Goal: Task Accomplishment & Management: Complete application form

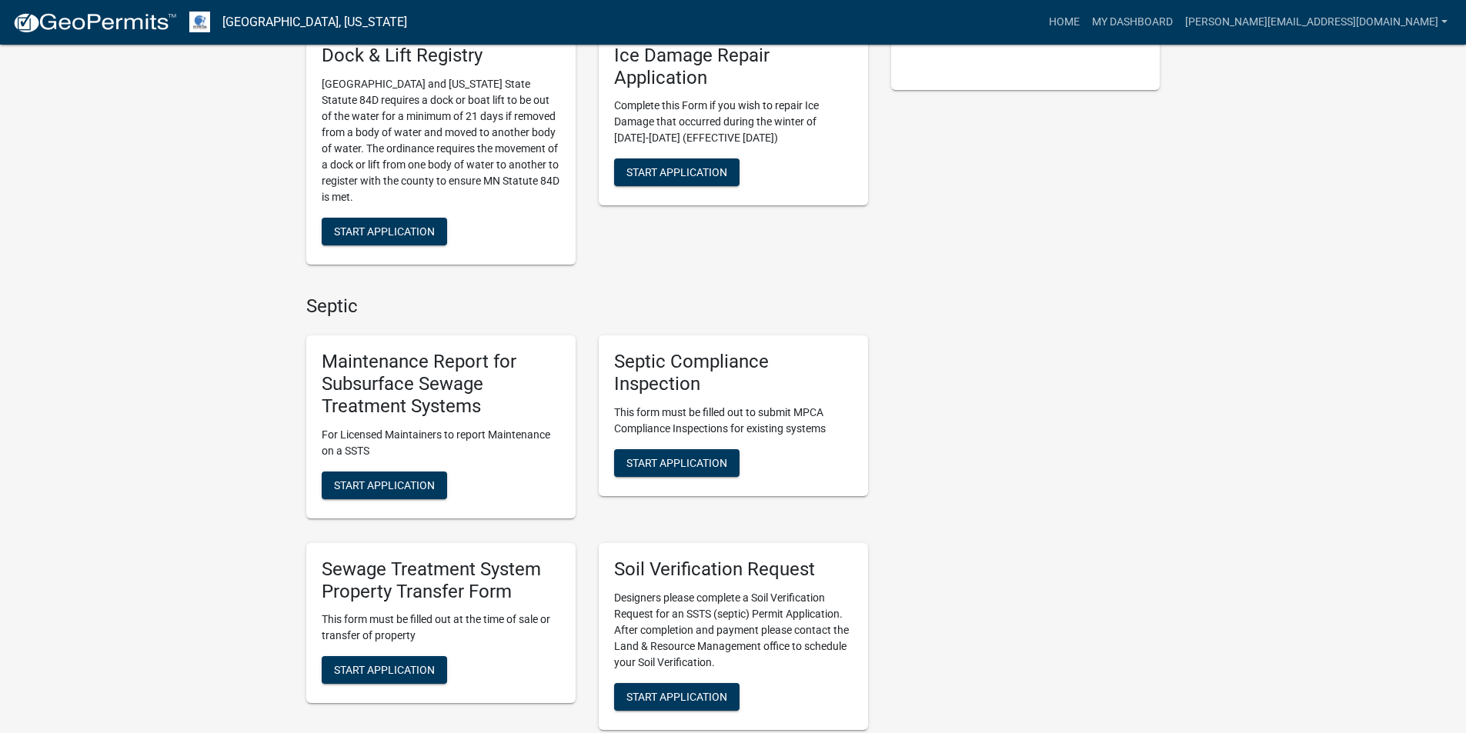
scroll to position [462, 0]
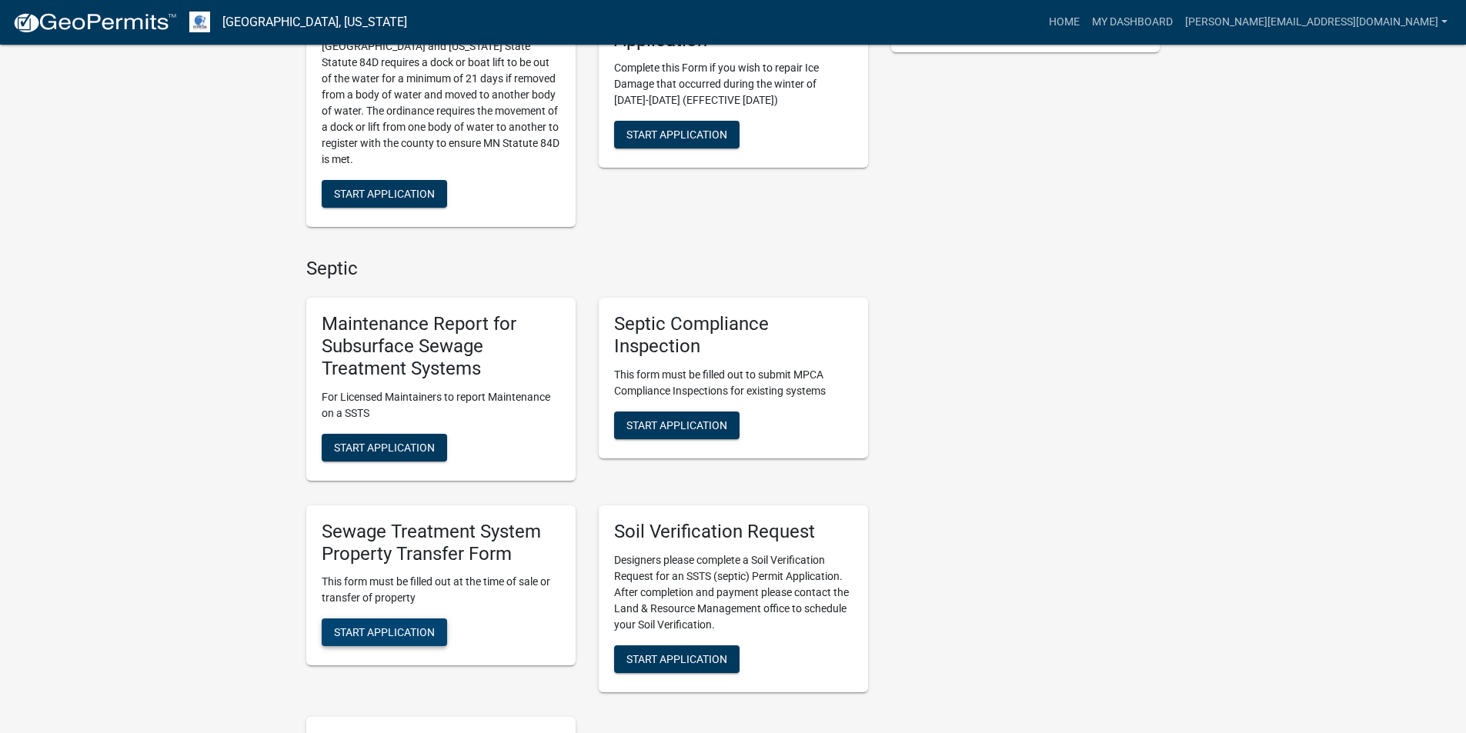
click at [367, 639] on button "Start Application" at bounding box center [384, 633] width 125 height 28
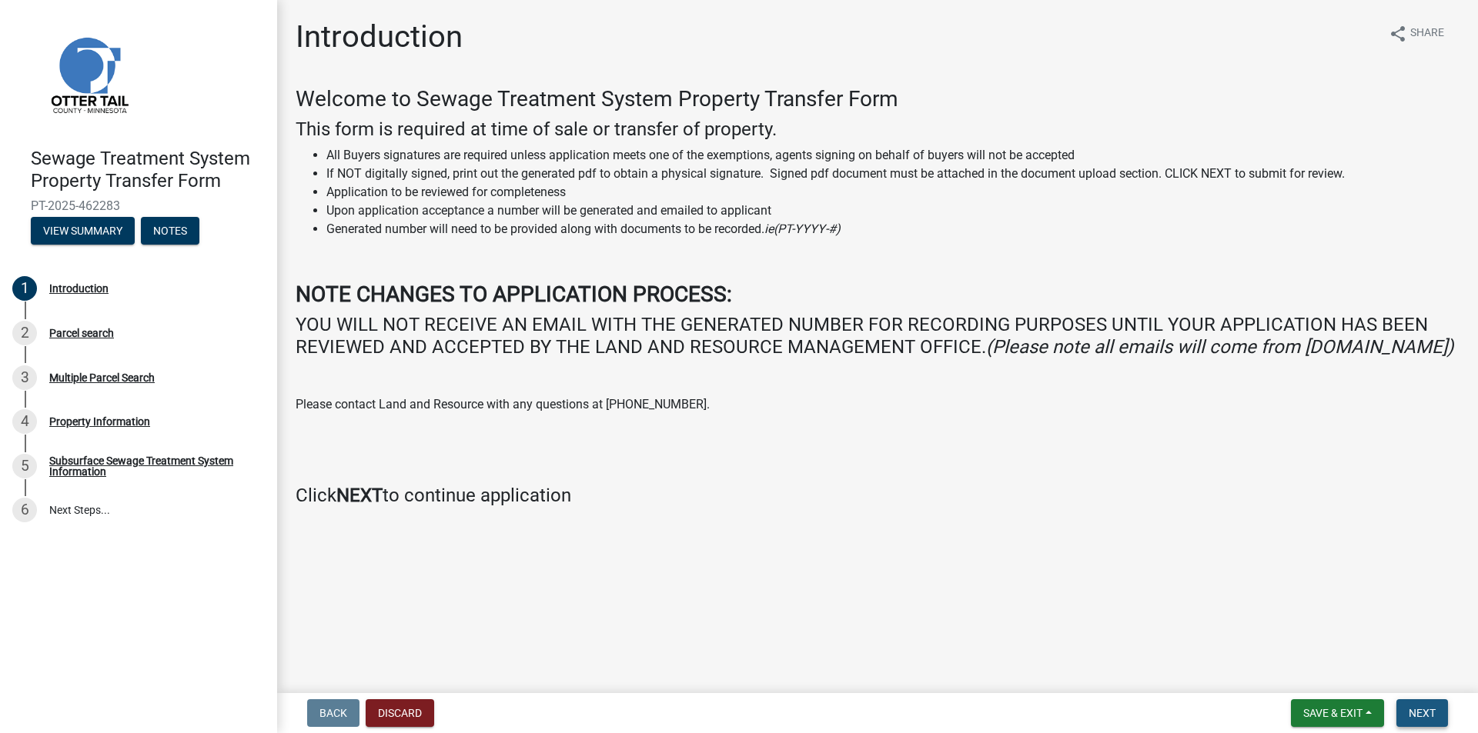
click at [1428, 713] on span "Next" at bounding box center [1421, 713] width 27 height 12
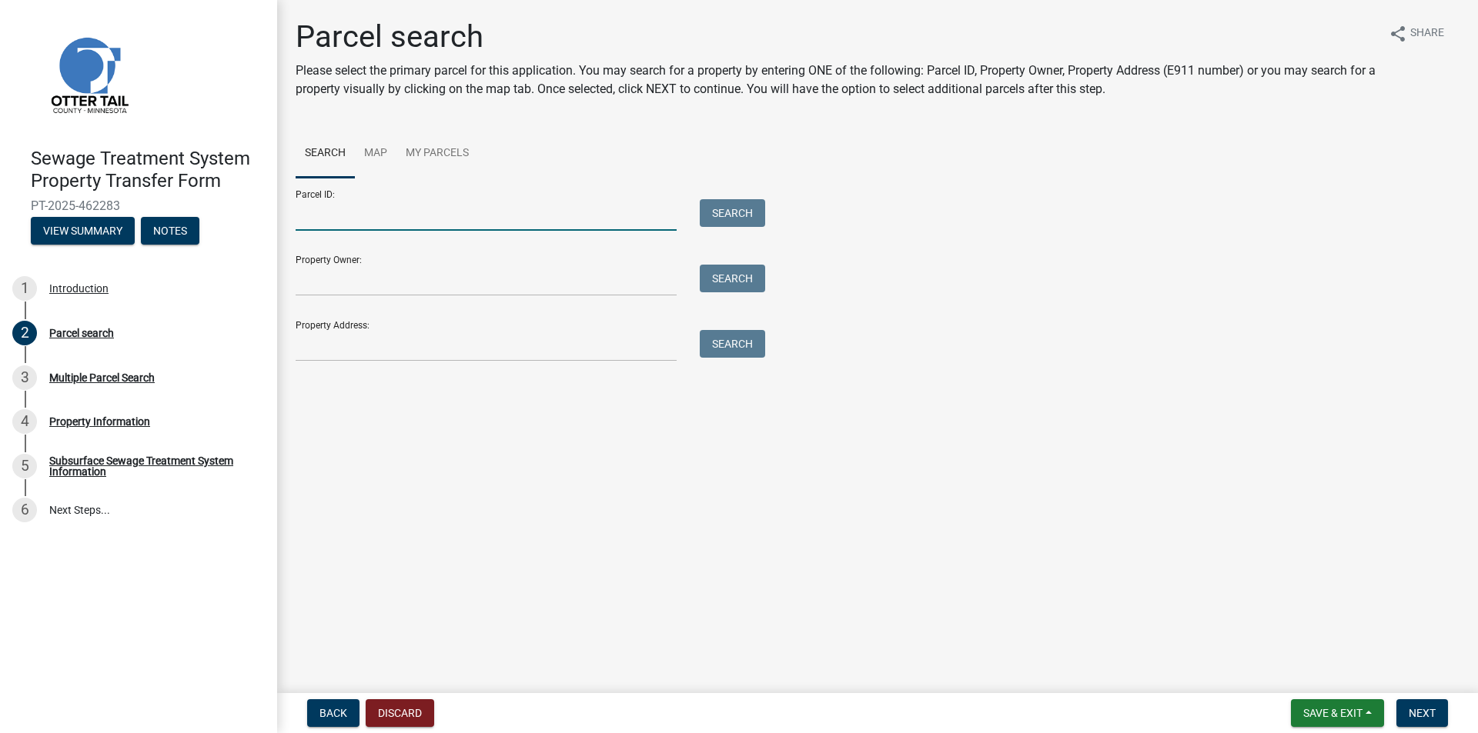
click at [354, 210] on input "Parcel ID:" at bounding box center [486, 215] width 381 height 32
type input "17000270338000"
click at [724, 220] on button "Search" at bounding box center [732, 213] width 65 height 28
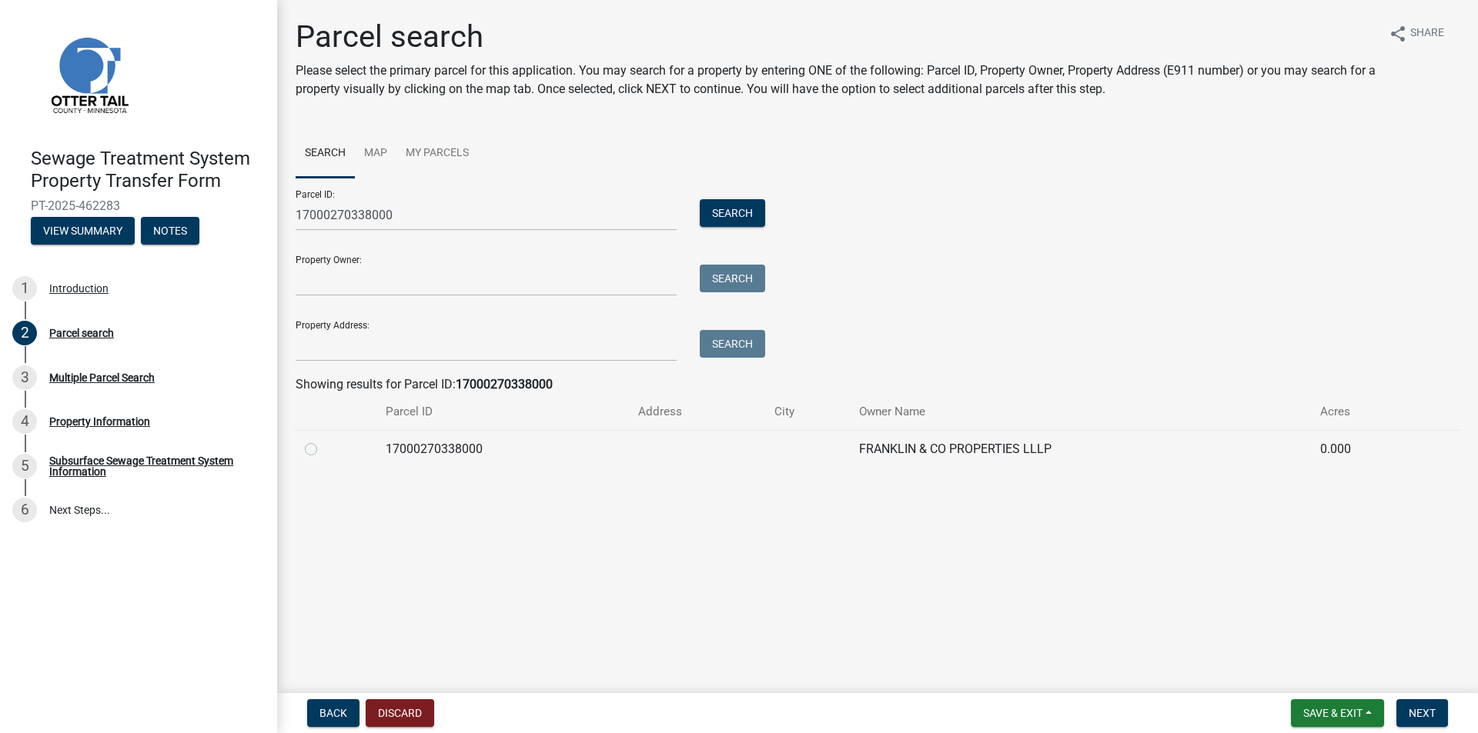
click at [323, 440] on label at bounding box center [323, 440] width 0 height 0
click at [323, 450] on input "radio" at bounding box center [328, 445] width 10 height 10
radio input "true"
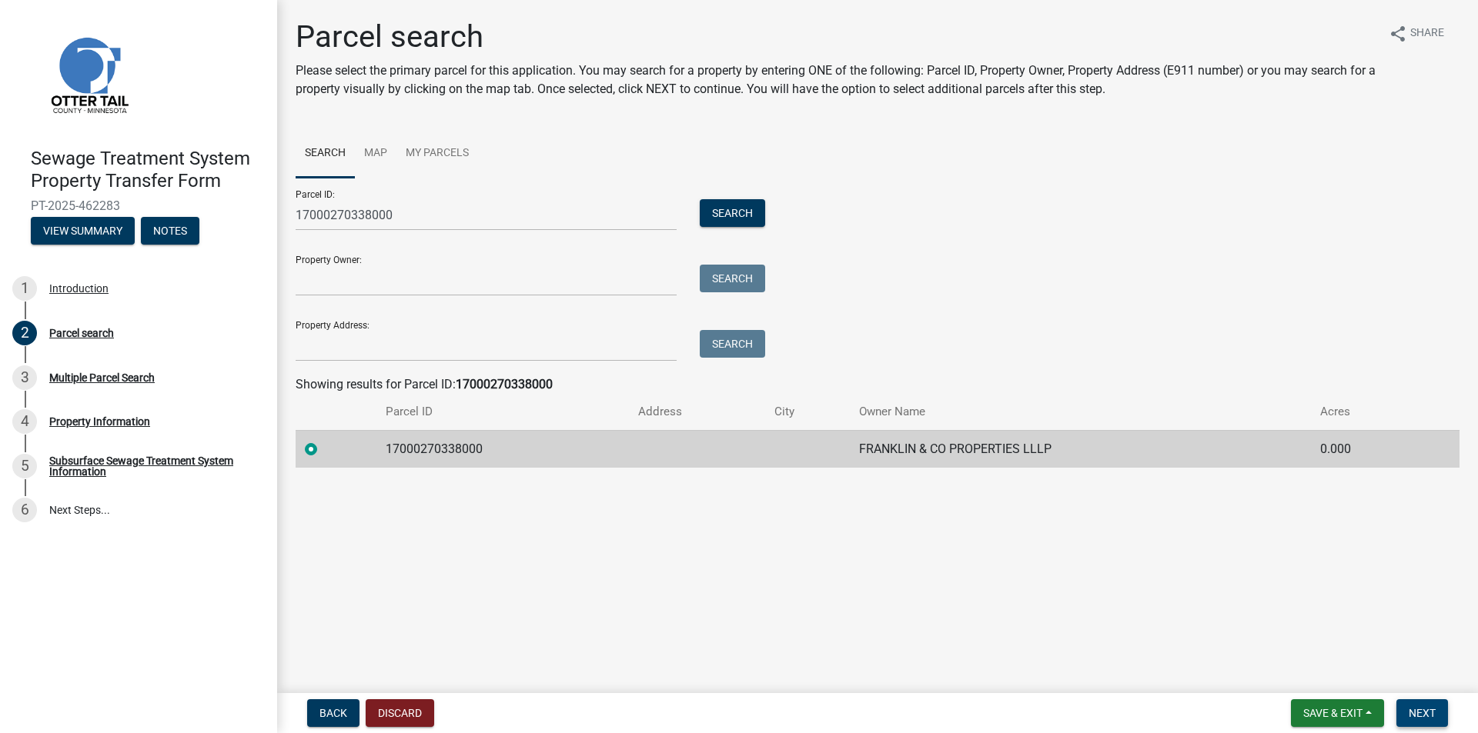
click at [1434, 715] on span "Next" at bounding box center [1421, 713] width 27 height 12
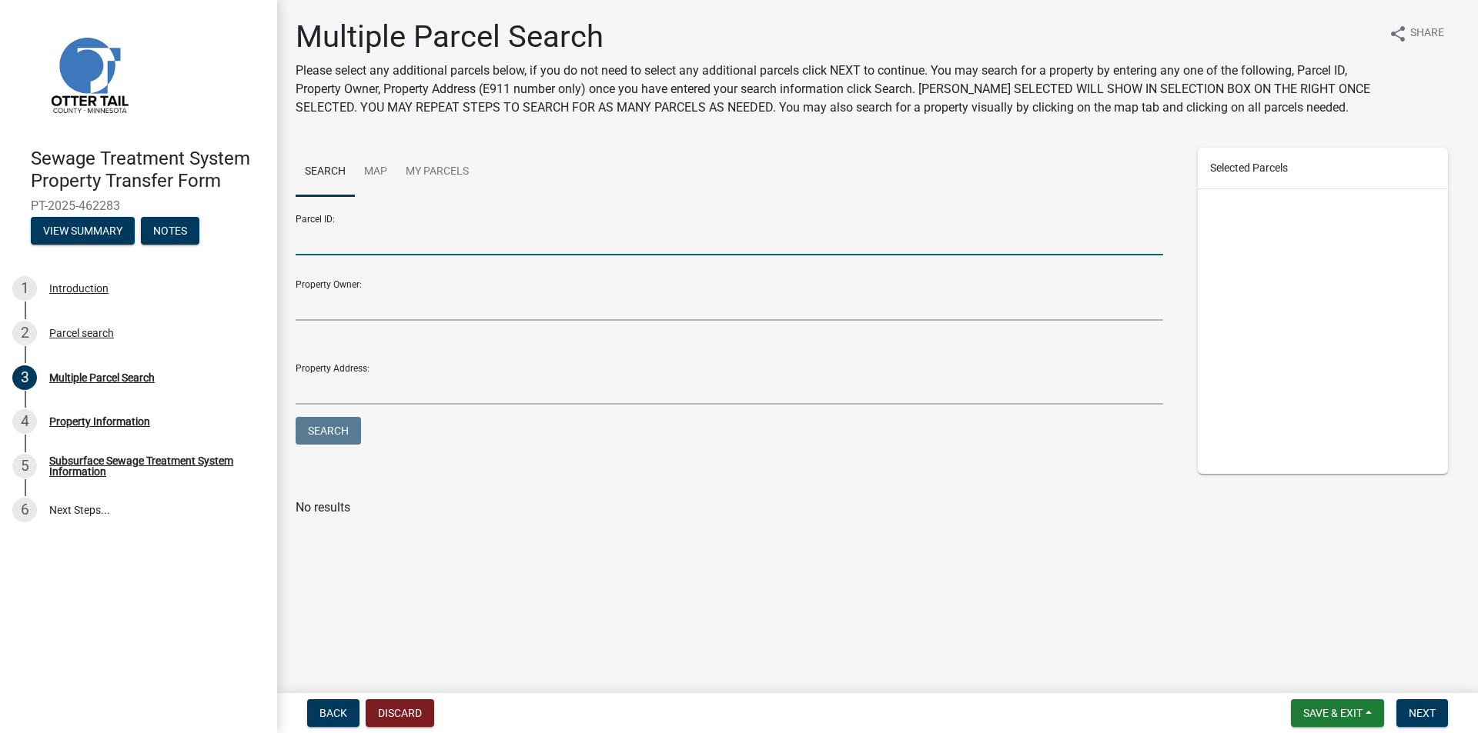
click at [436, 229] on input "Parcel ID:" at bounding box center [729, 240] width 867 height 32
click at [1422, 715] on span "Next" at bounding box center [1421, 713] width 27 height 12
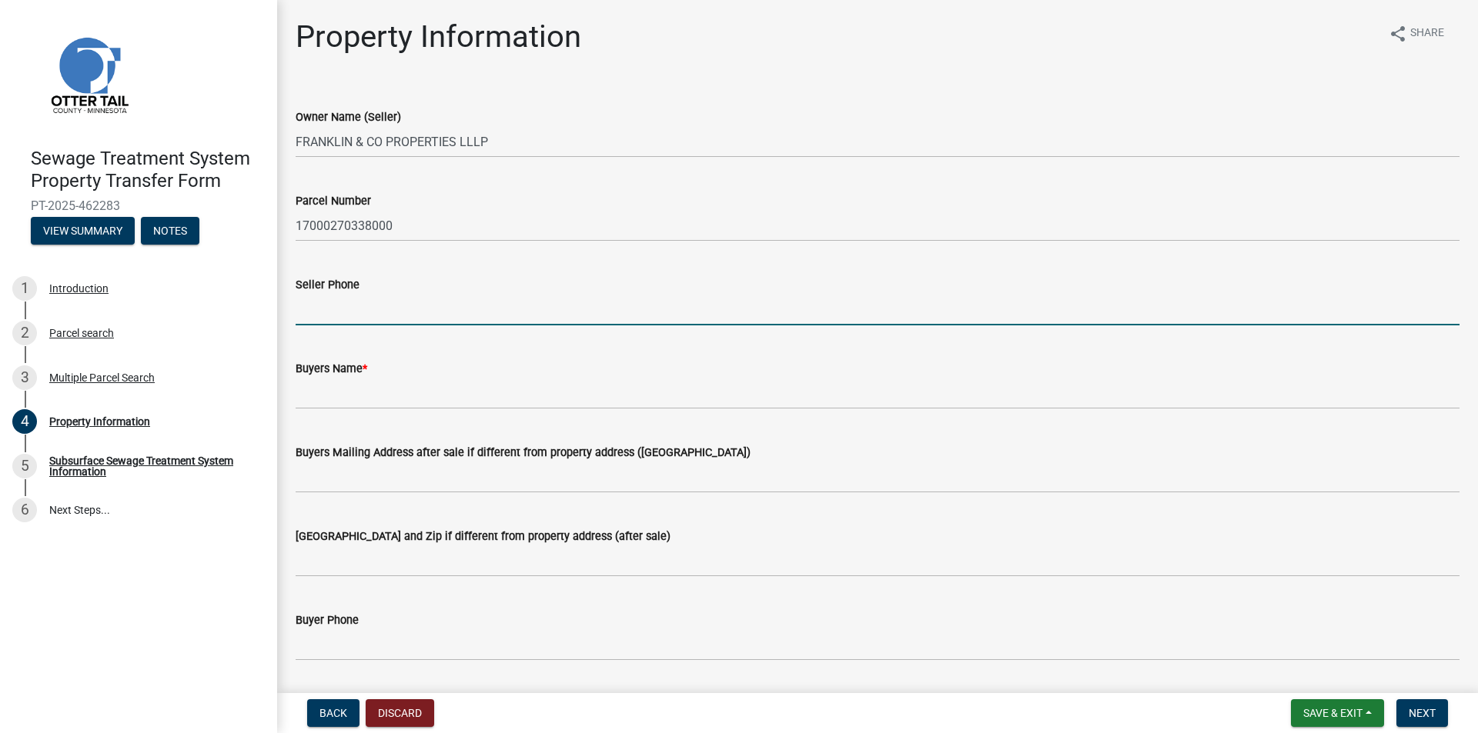
click at [335, 300] on input "Seller Phone" at bounding box center [878, 310] width 1164 height 32
type input "2182349404"
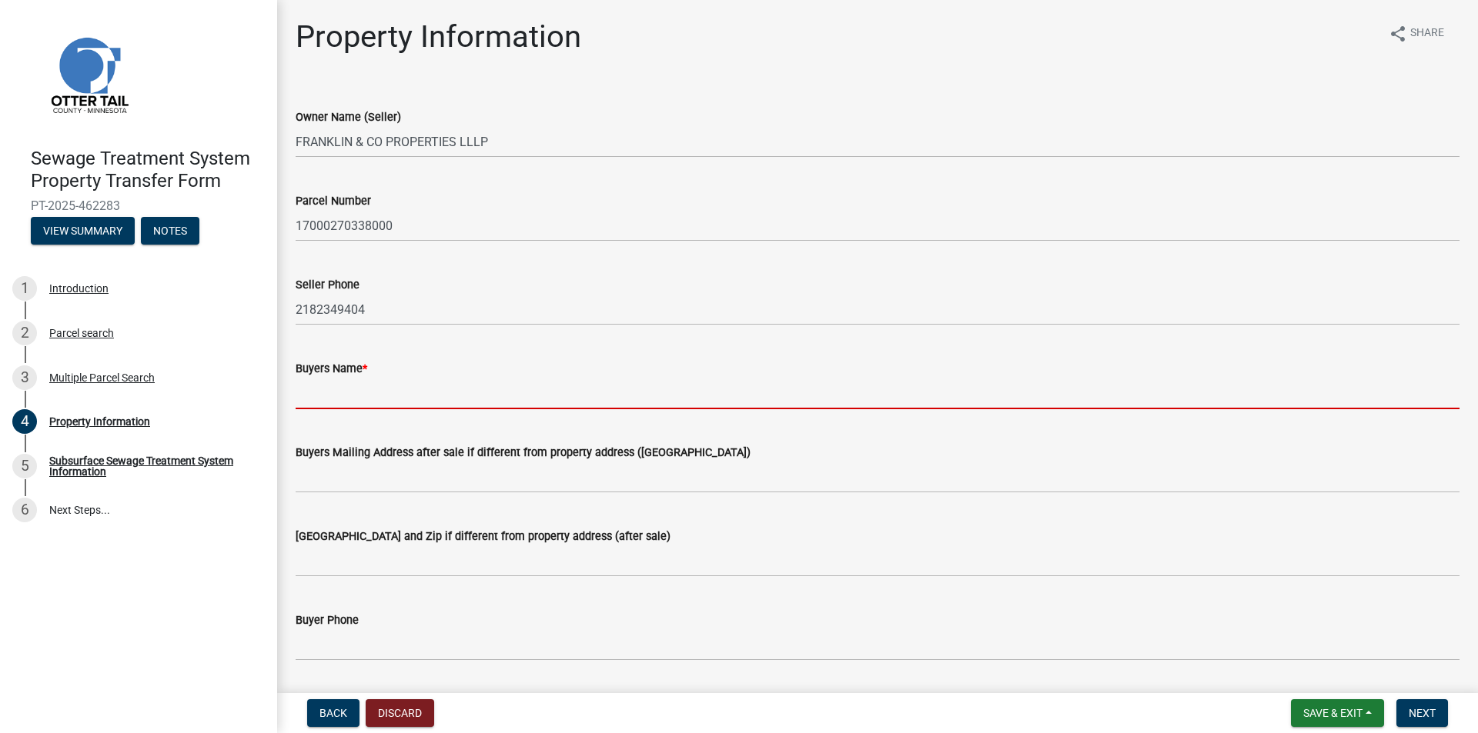
click at [315, 391] on input "Buyers Name *" at bounding box center [878, 394] width 1164 height 32
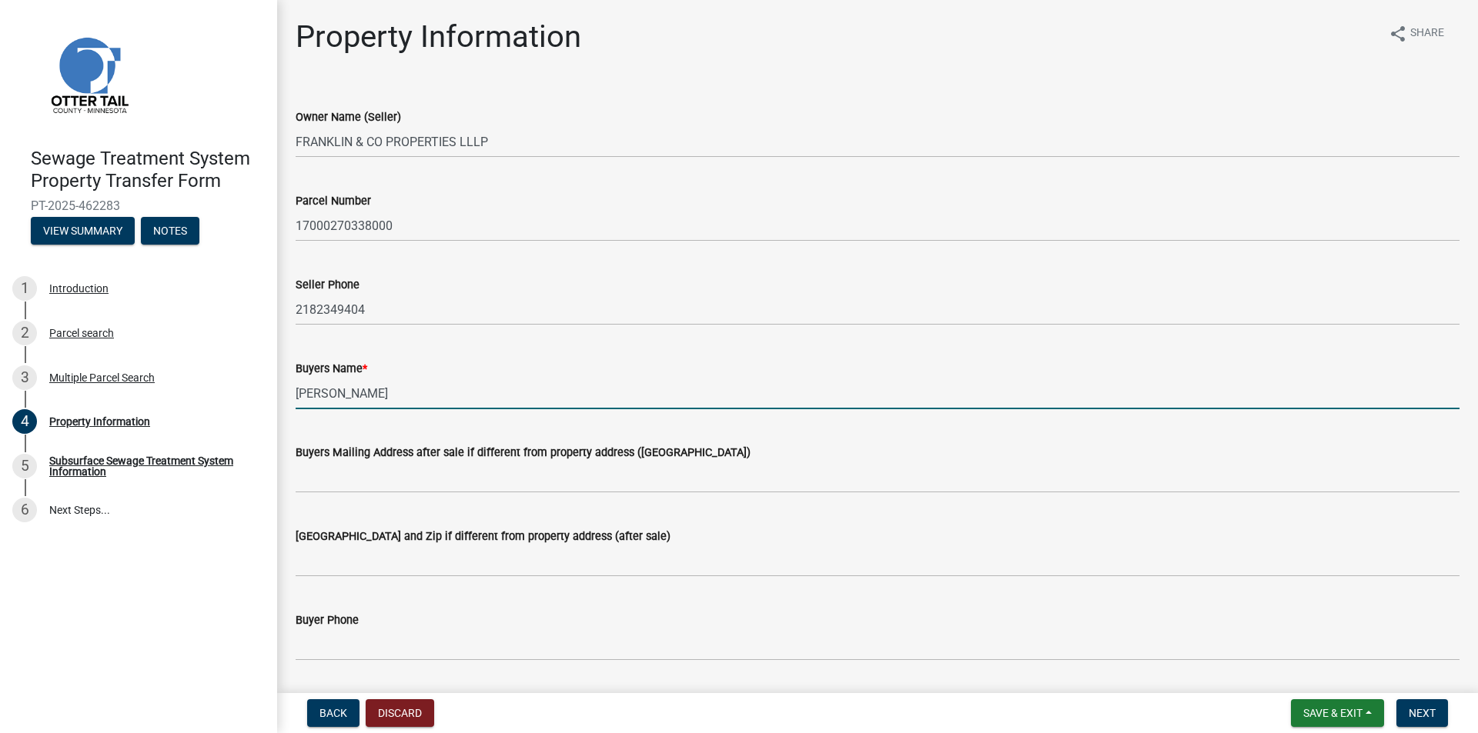
type input "[PERSON_NAME]"
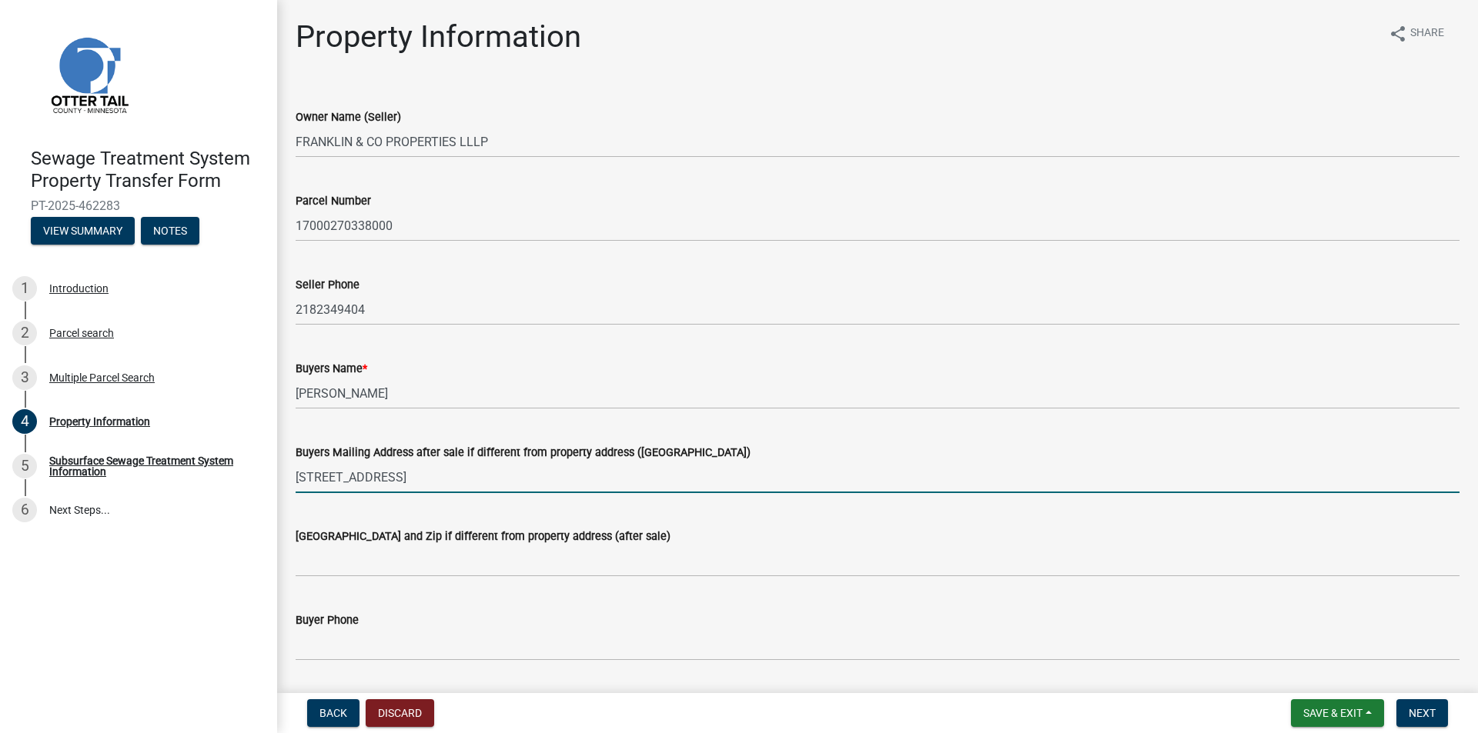
type input "[STREET_ADDRESS]"
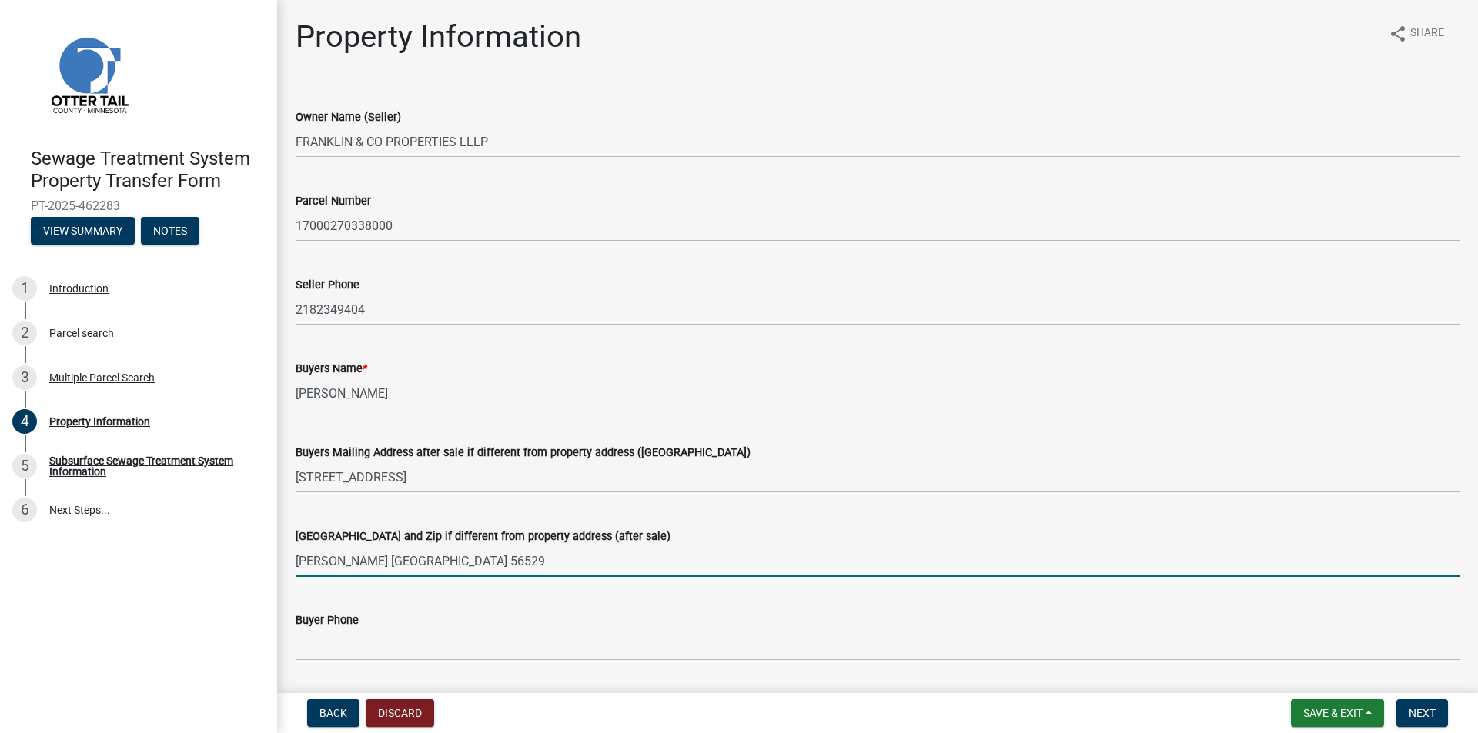
type input "[PERSON_NAME] [GEOGRAPHIC_DATA] 56529"
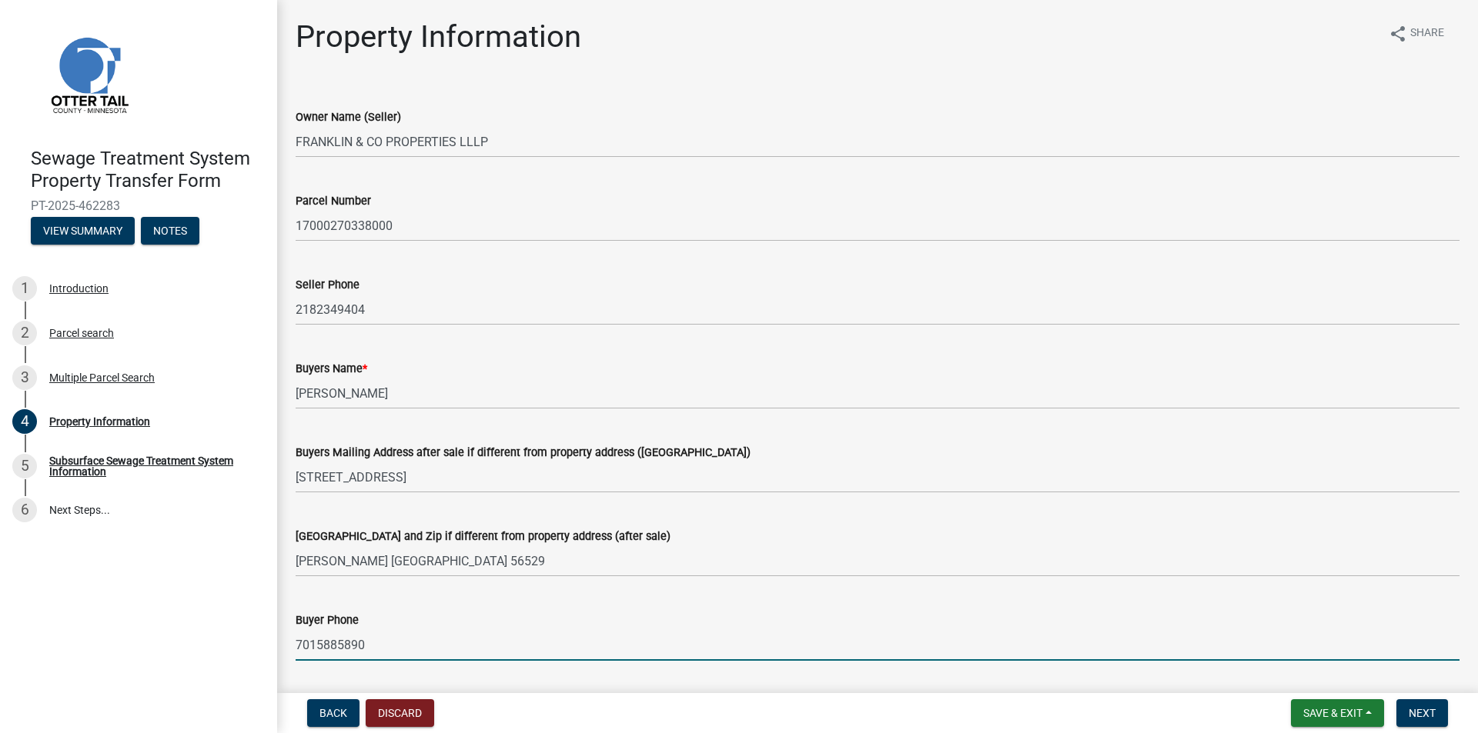
type input "7015885890"
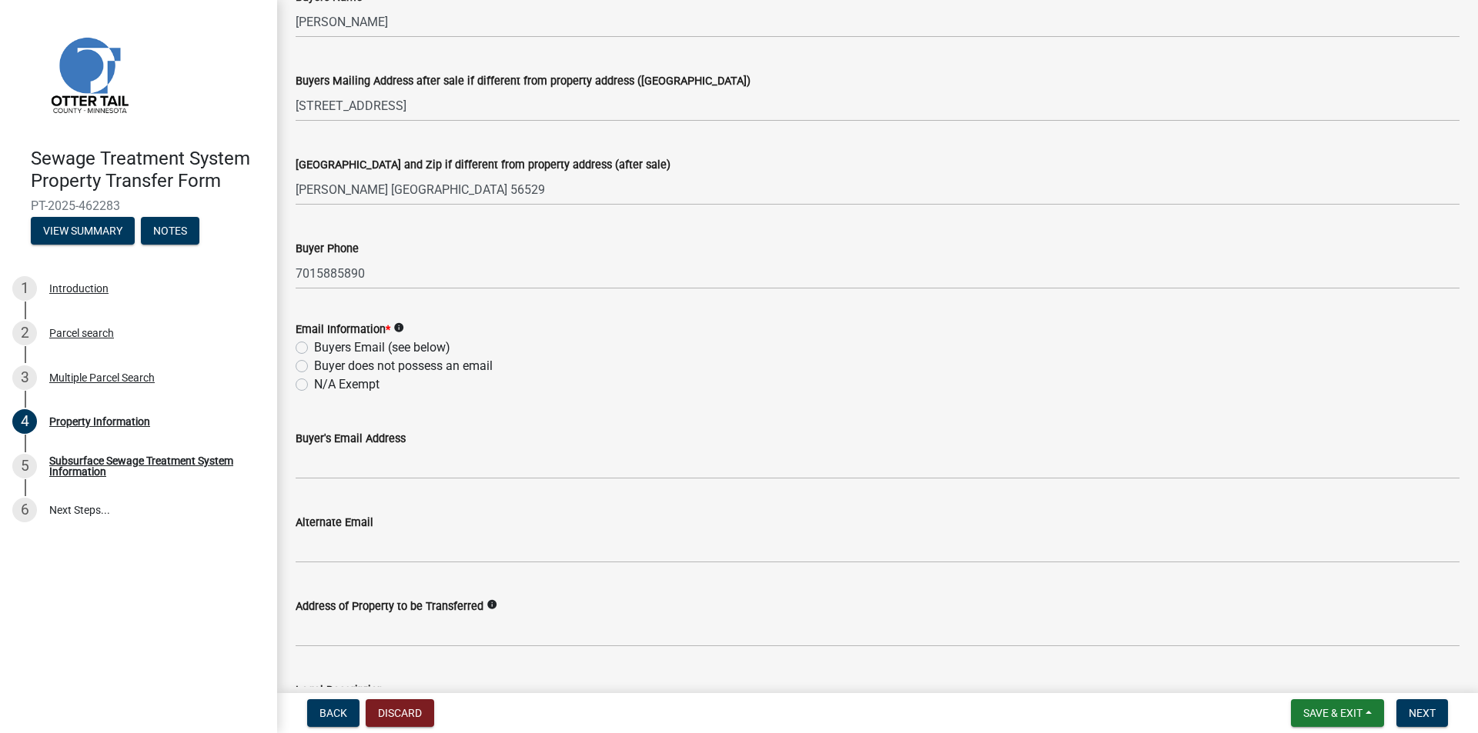
click at [314, 351] on label "Buyers Email (see below)" at bounding box center [382, 348] width 136 height 18
click at [314, 349] on input "Buyers Email (see below)" at bounding box center [319, 344] width 10 height 10
radio input "true"
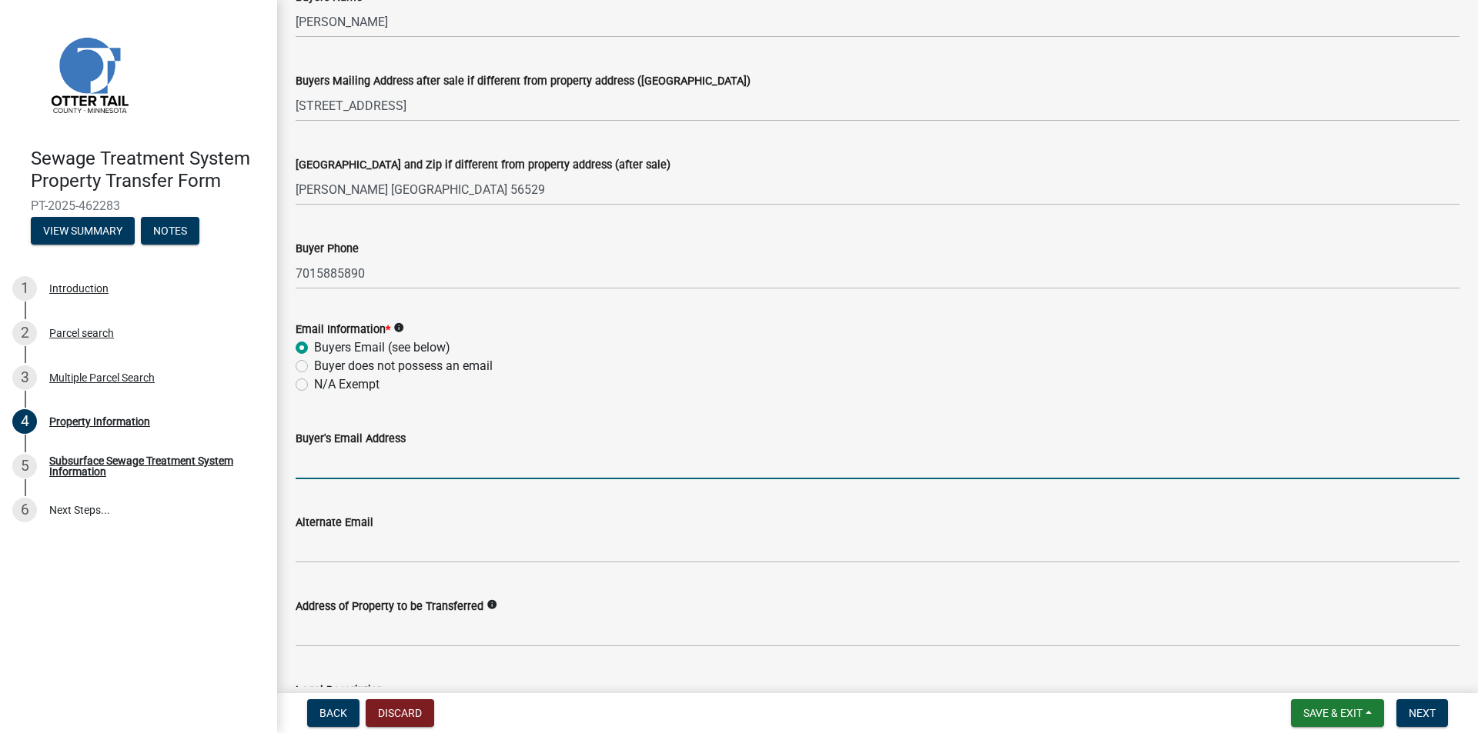
click at [309, 463] on input "Buyer's Email Address" at bounding box center [878, 464] width 1164 height 32
click at [342, 463] on input "Buyer's Email Address" at bounding box center [878, 464] width 1164 height 32
type input "[PERSON_NAME][EMAIL_ADDRESS][PERSON_NAME][DOMAIN_NAME]"
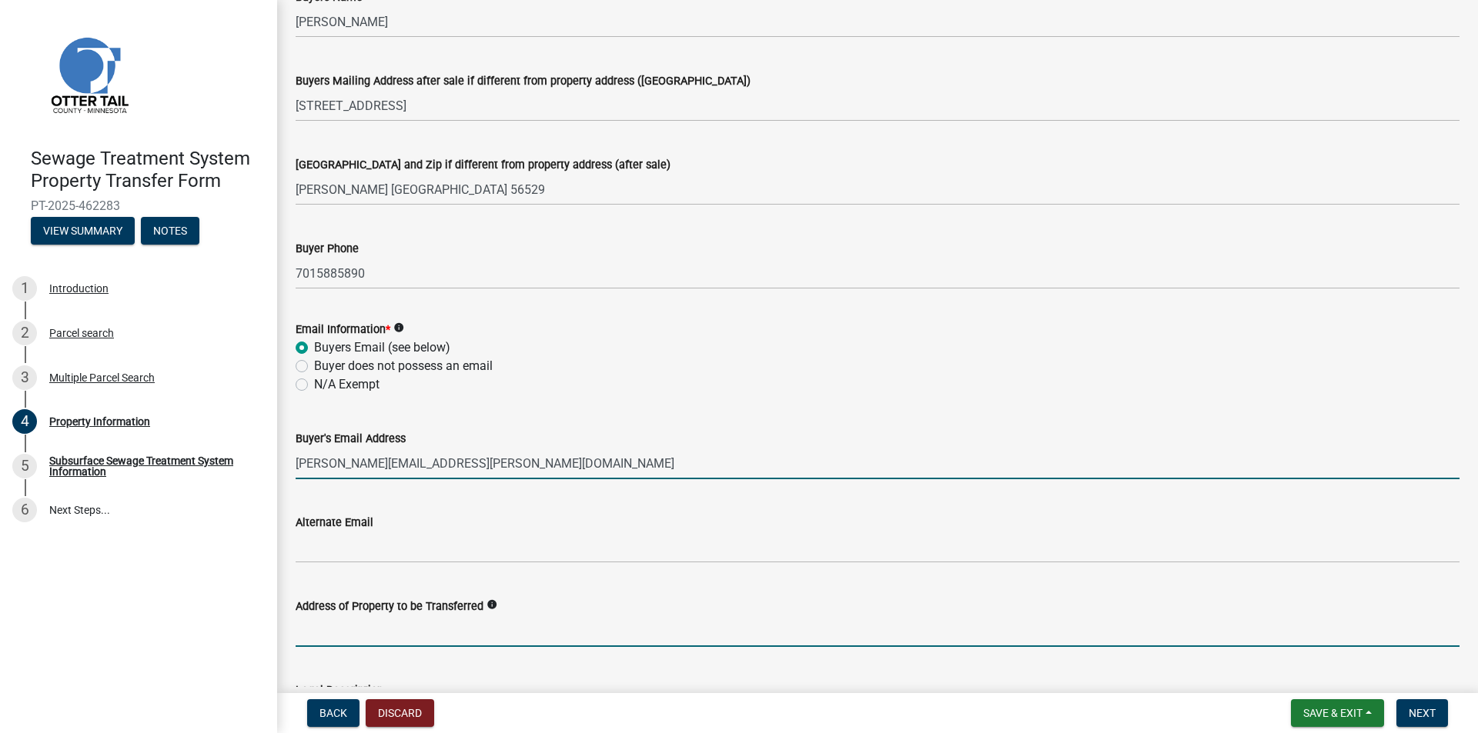
click at [302, 630] on input "Address of Property to be Transferred" at bounding box center [878, 632] width 1164 height 32
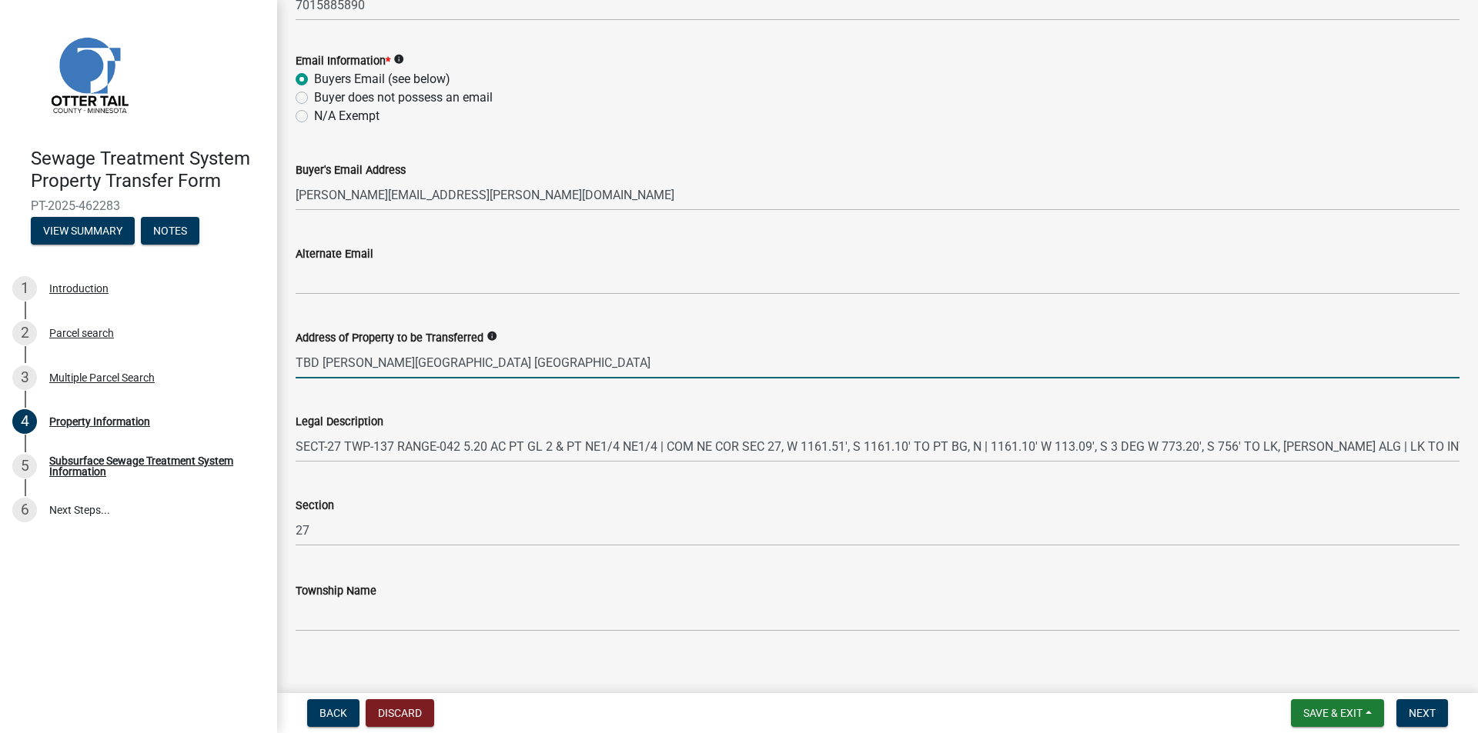
scroll to position [657, 0]
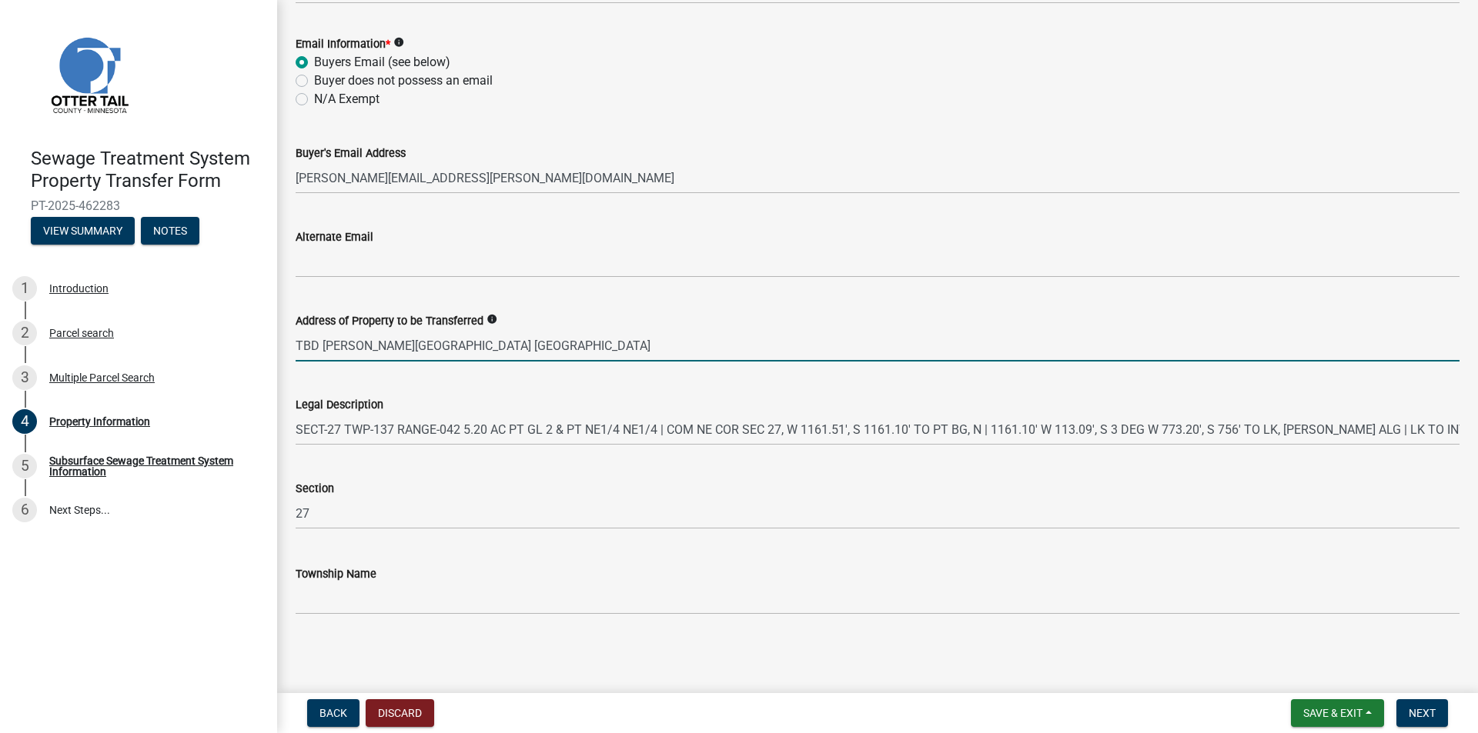
type input "TBD [PERSON_NAME][GEOGRAPHIC_DATA] [GEOGRAPHIC_DATA]"
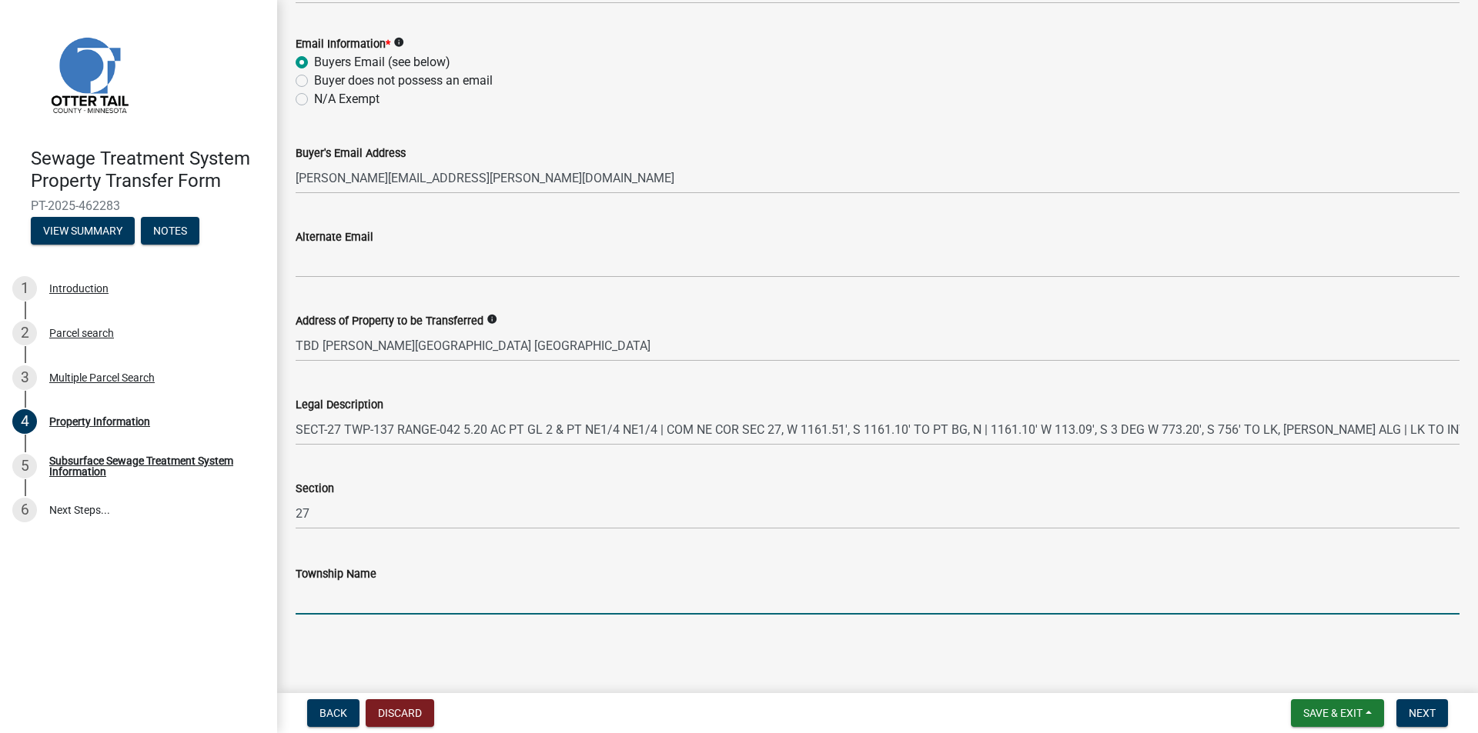
click at [405, 596] on input "Township Name" at bounding box center [878, 599] width 1164 height 32
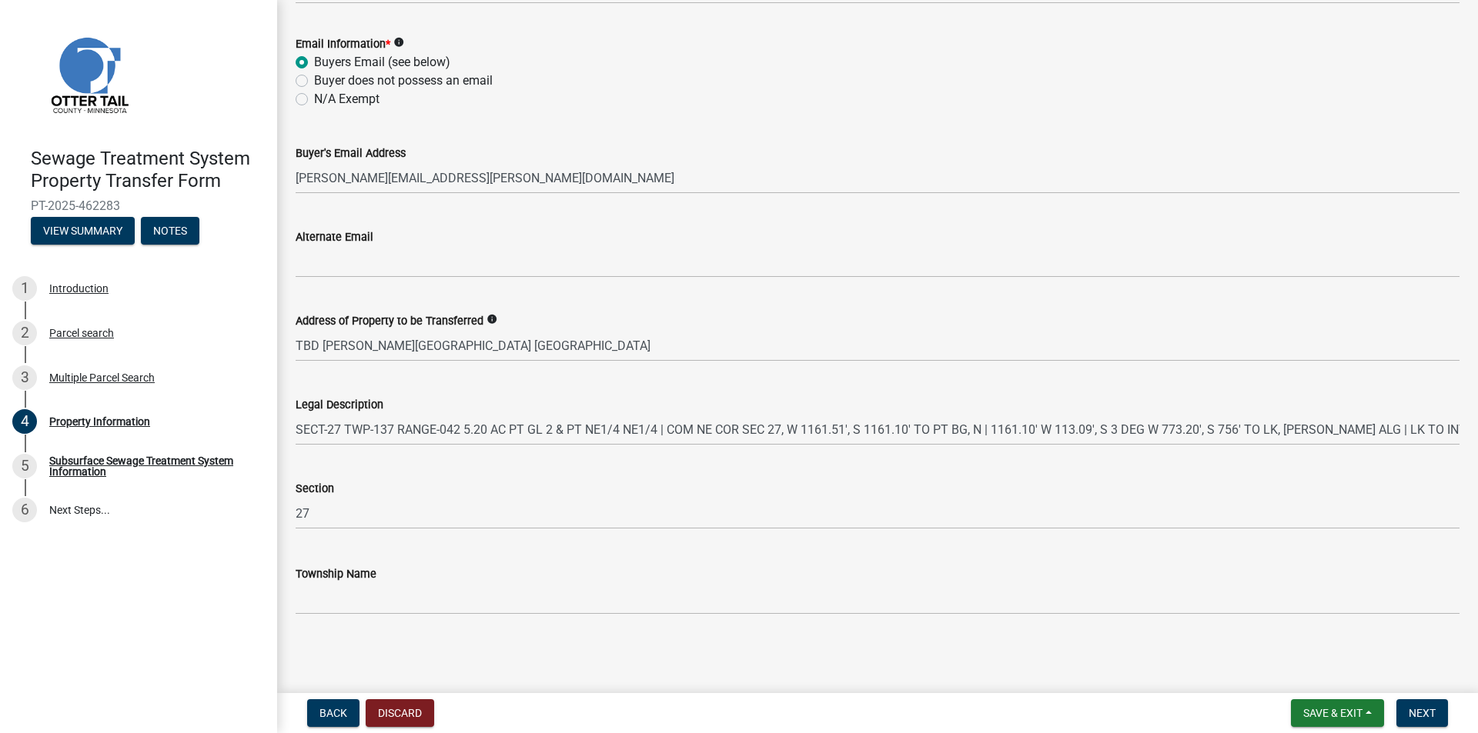
click at [346, 613] on wm-data-entity-input "Township Name" at bounding box center [878, 585] width 1164 height 84
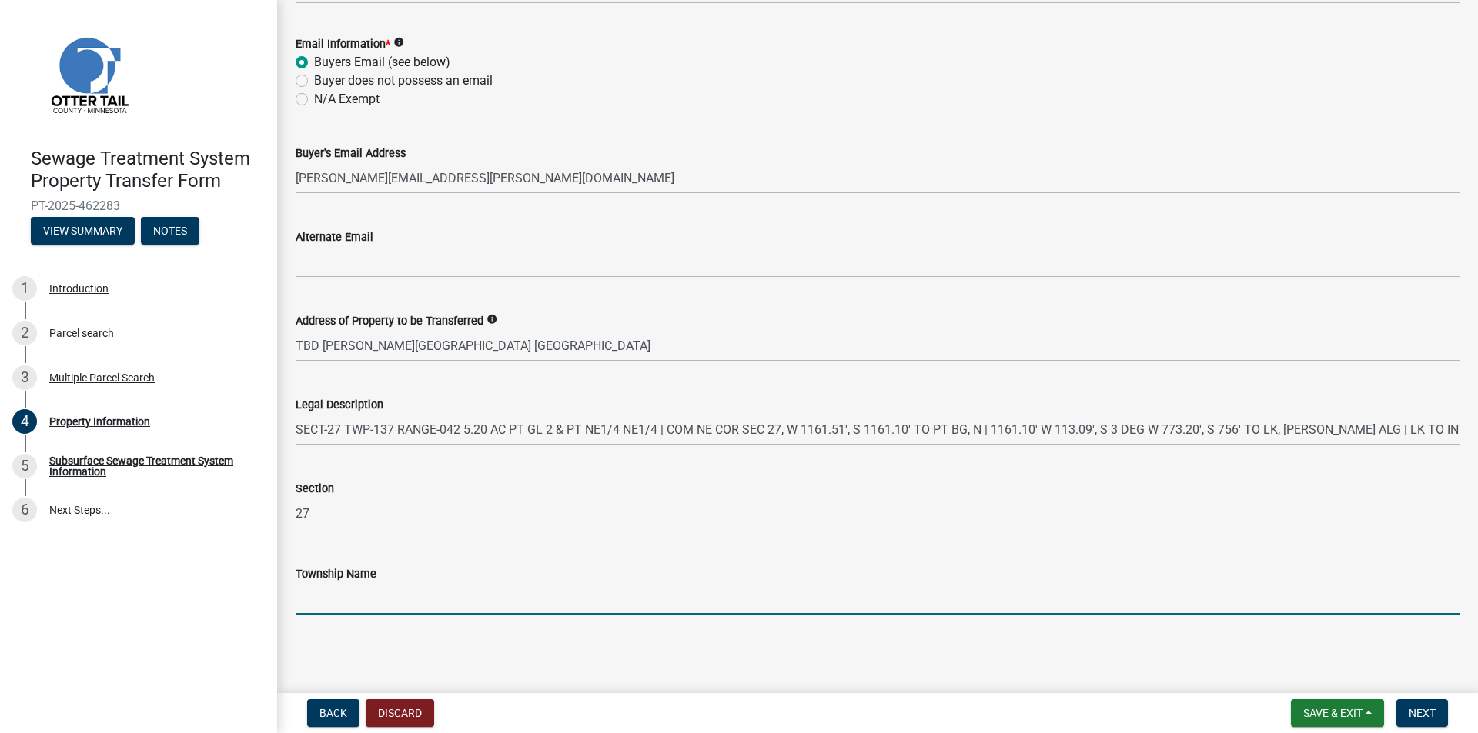
click at [342, 606] on input "Township Name" at bounding box center [878, 599] width 1164 height 32
type input "[PERSON_NAME]"
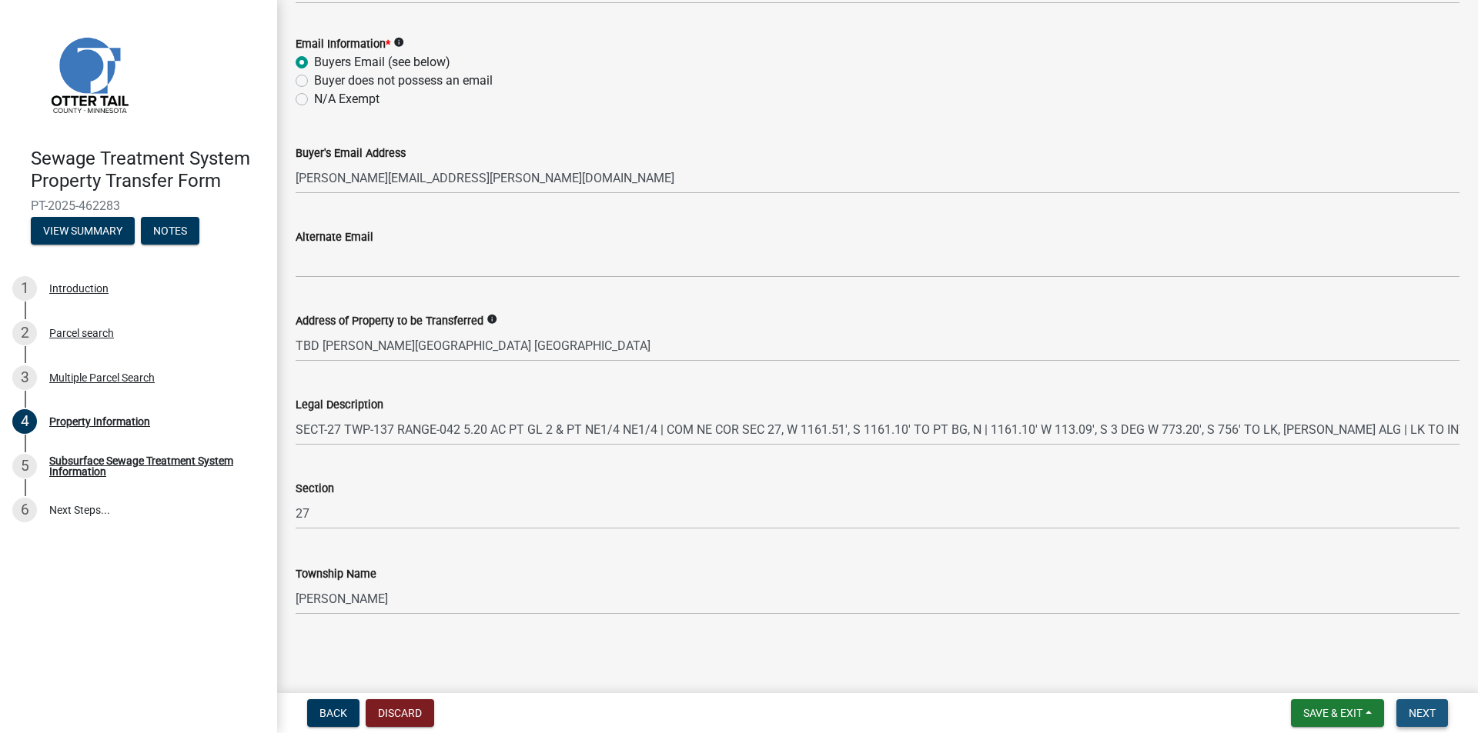
click at [1411, 710] on span "Next" at bounding box center [1421, 713] width 27 height 12
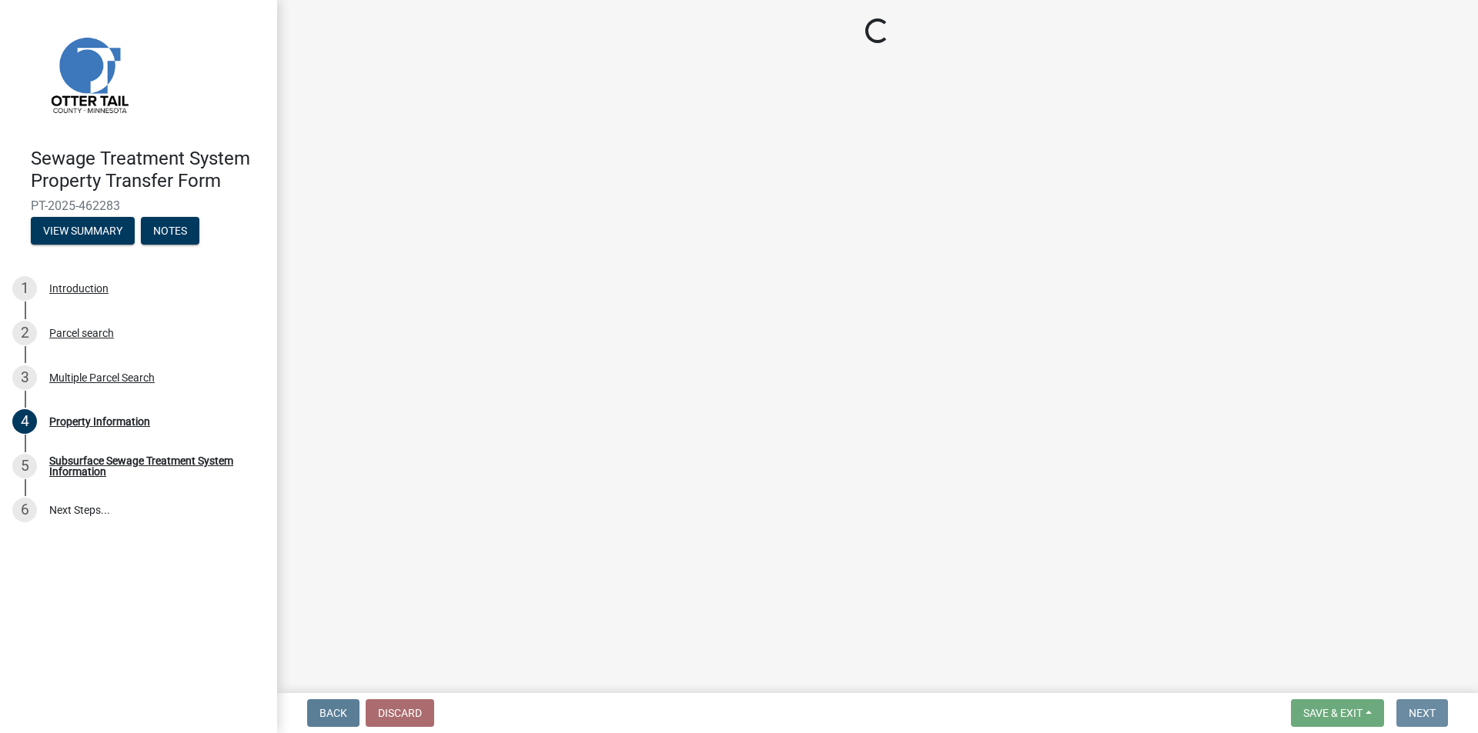
scroll to position [0, 0]
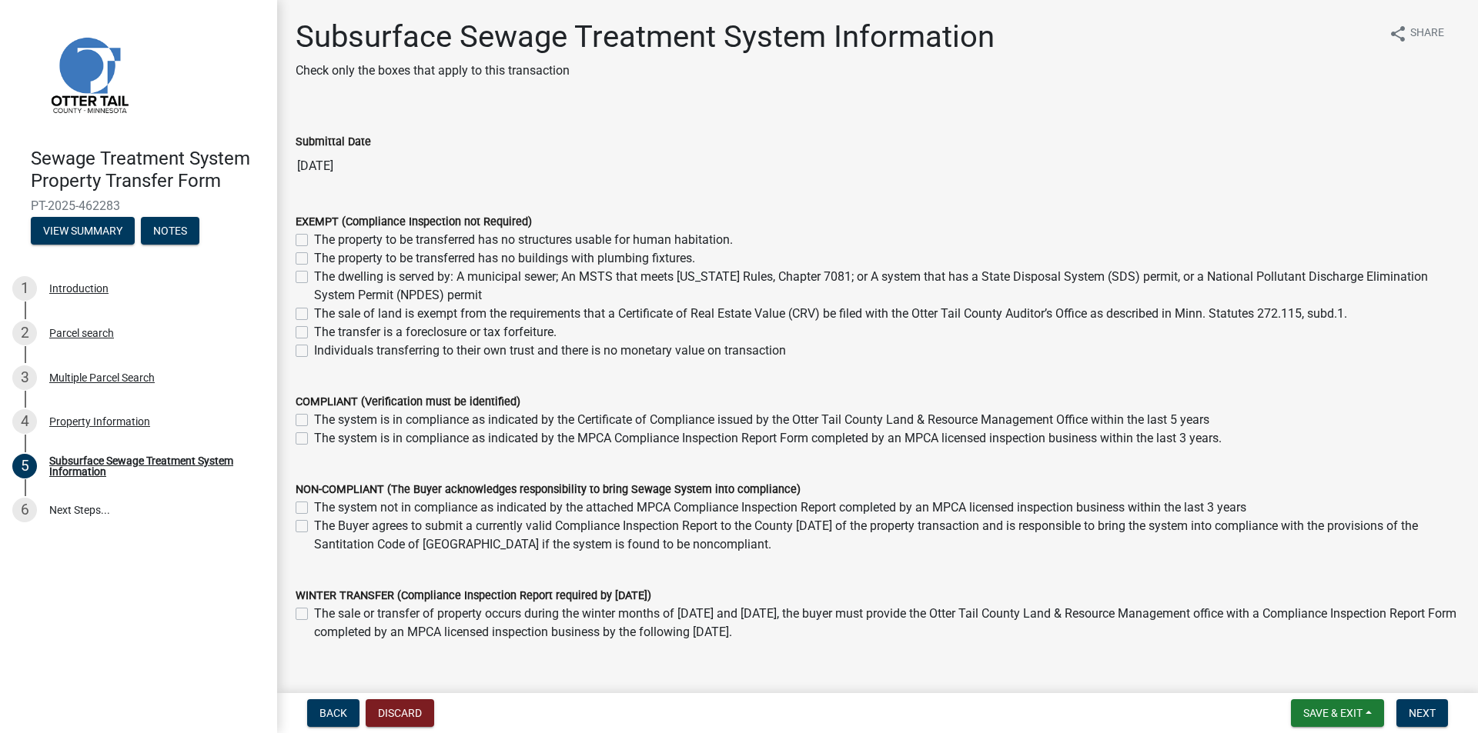
click at [314, 239] on label "The property to be transferred has no structures usable for human habitation." at bounding box center [523, 240] width 419 height 18
click at [314, 239] on input "The property to be transferred has no structures usable for human habitation." at bounding box center [319, 236] width 10 height 10
checkbox input "true"
checkbox input "false"
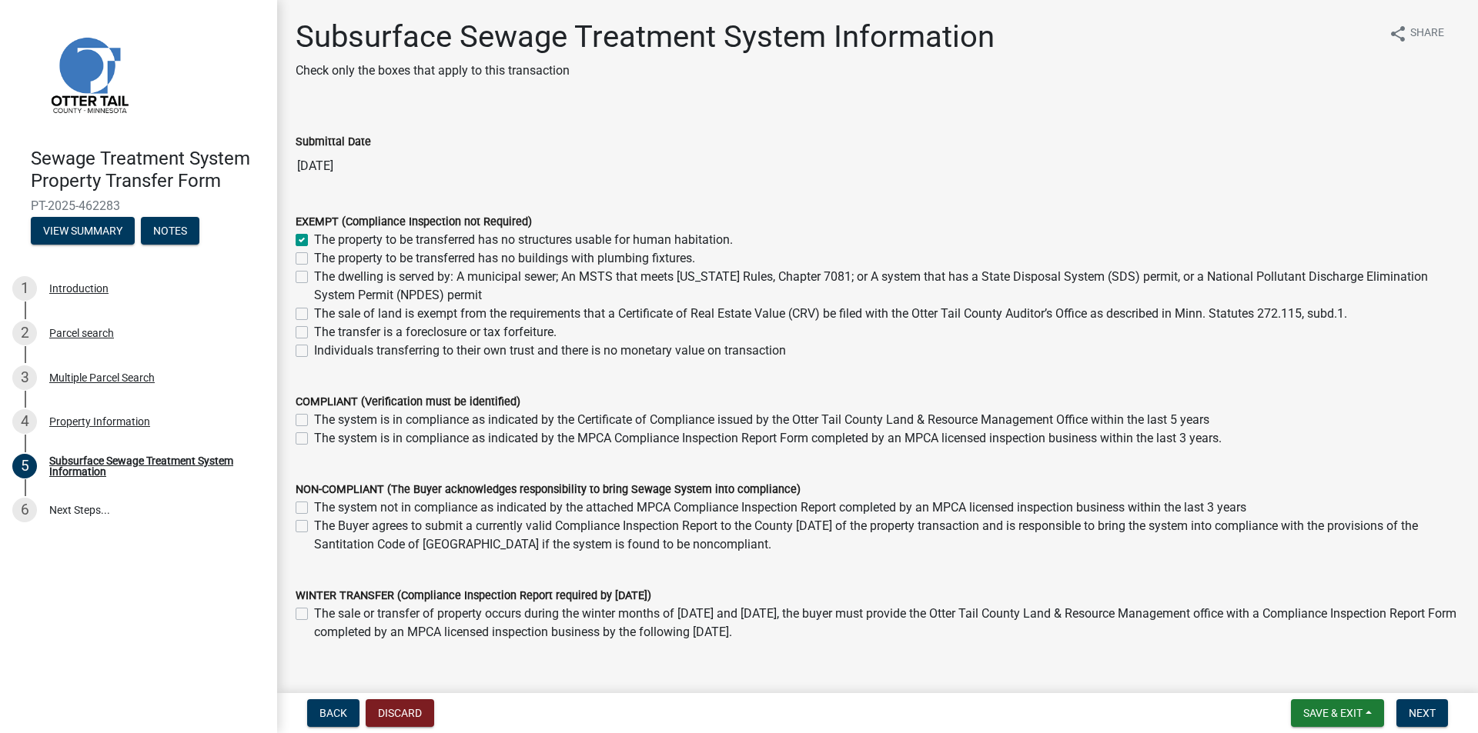
checkbox input "false"
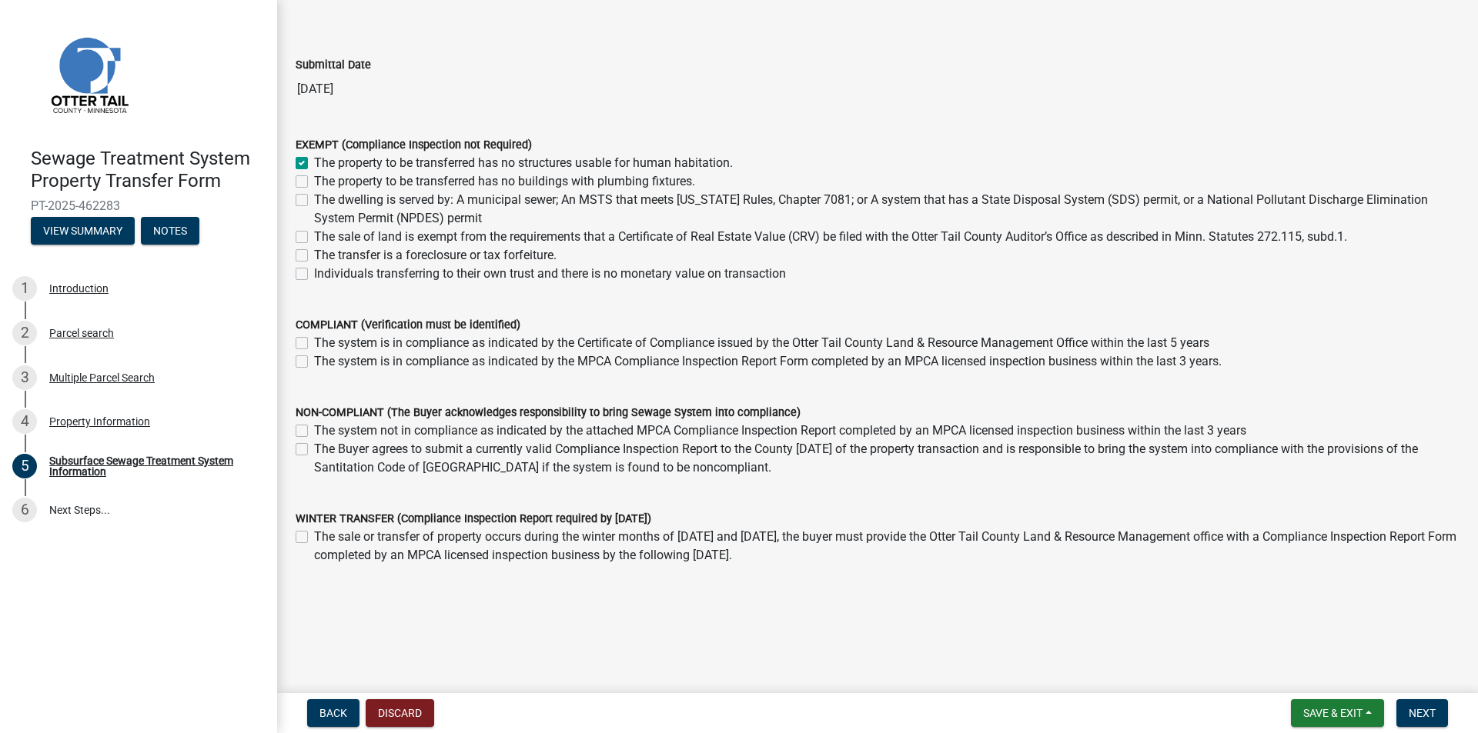
scroll to position [78, 0]
click at [1422, 722] on button "Next" at bounding box center [1422, 714] width 52 height 28
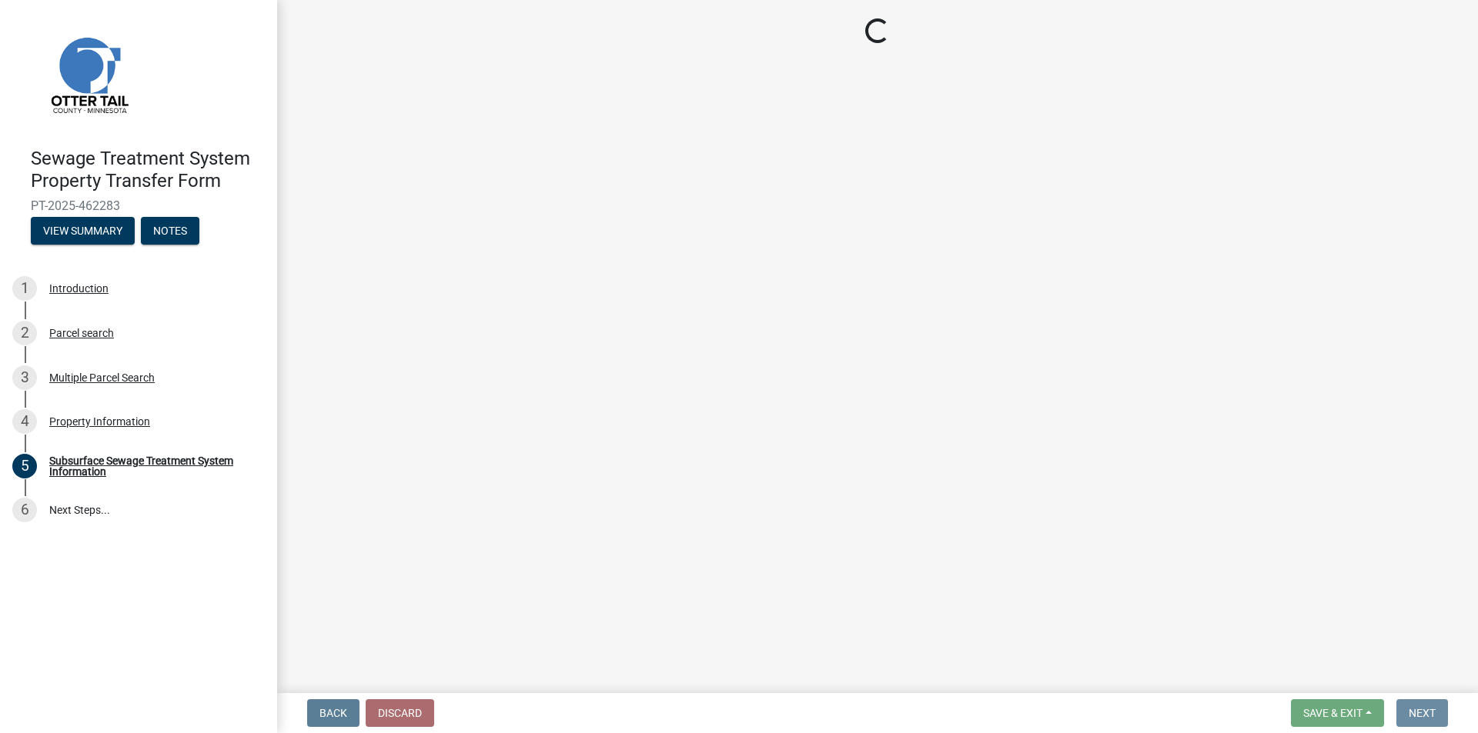
scroll to position [0, 0]
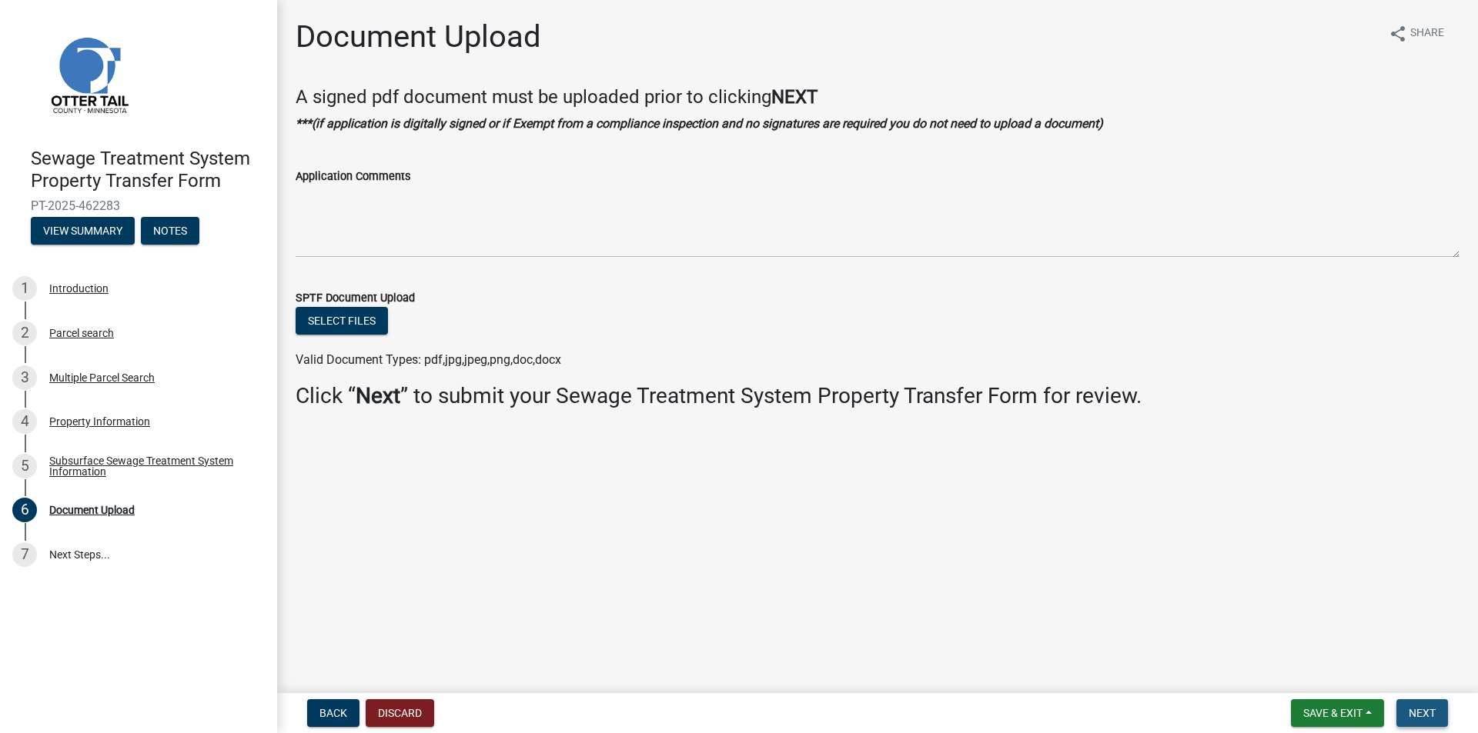
click at [1425, 716] on span "Next" at bounding box center [1421, 713] width 27 height 12
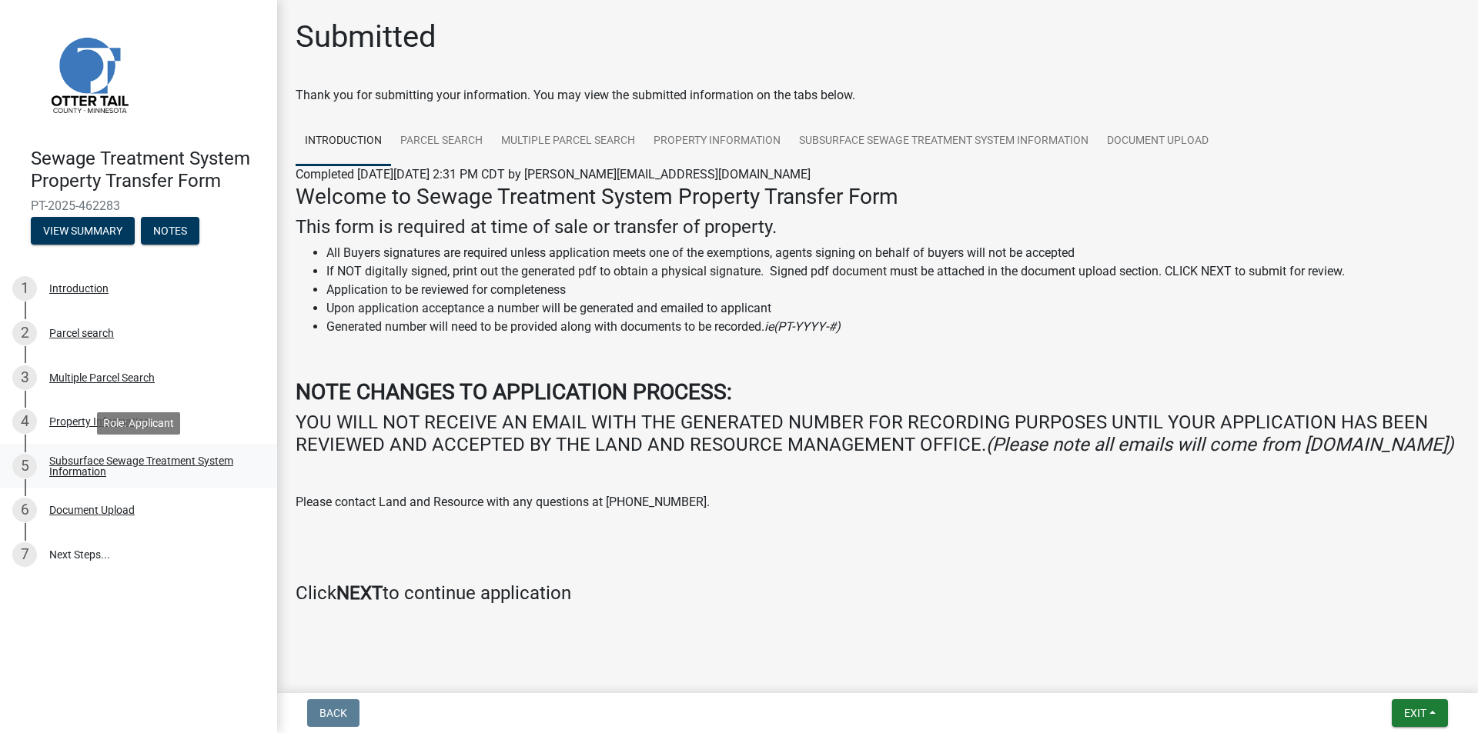
click at [79, 456] on div "Subsurface Sewage Treatment System Information" at bounding box center [150, 467] width 203 height 22
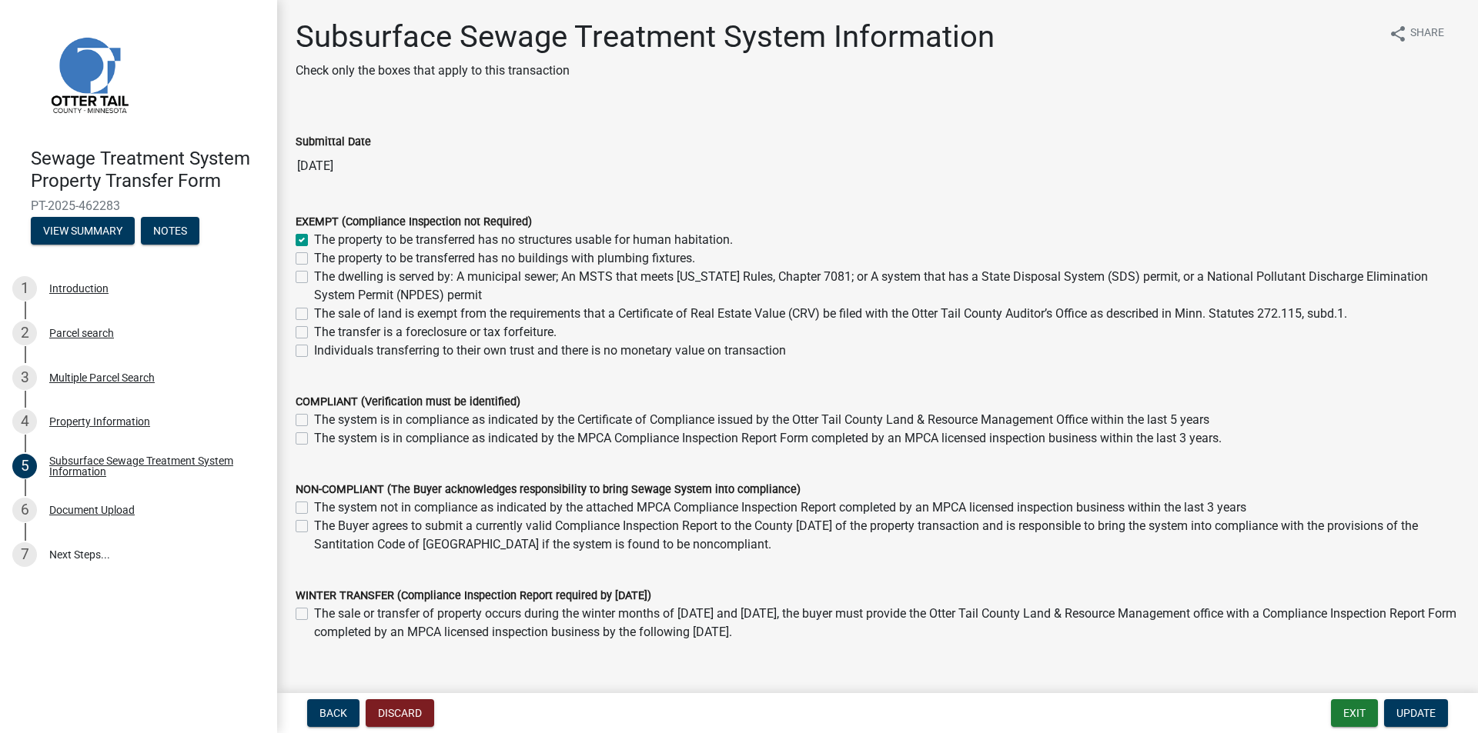
scroll to position [78, 0]
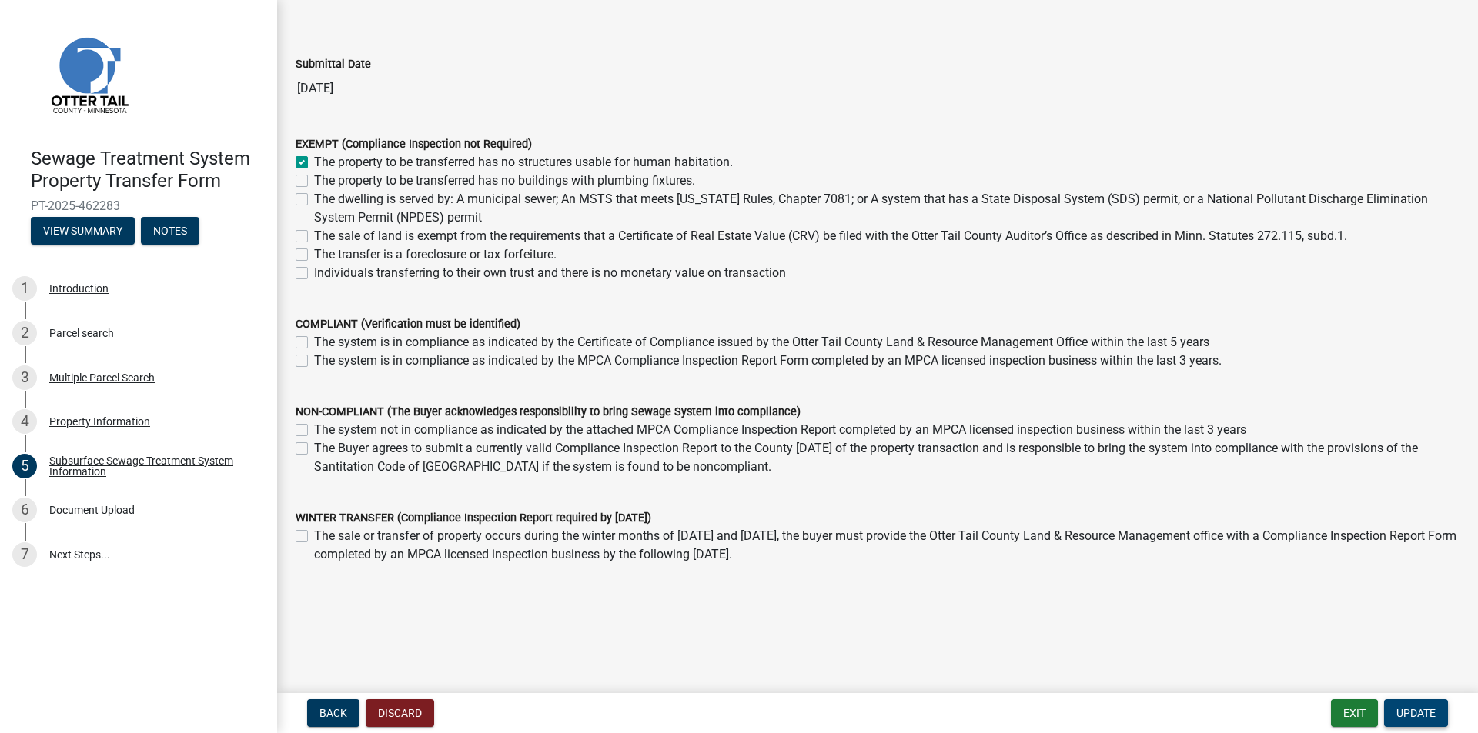
click at [1421, 714] on span "Update" at bounding box center [1415, 713] width 39 height 12
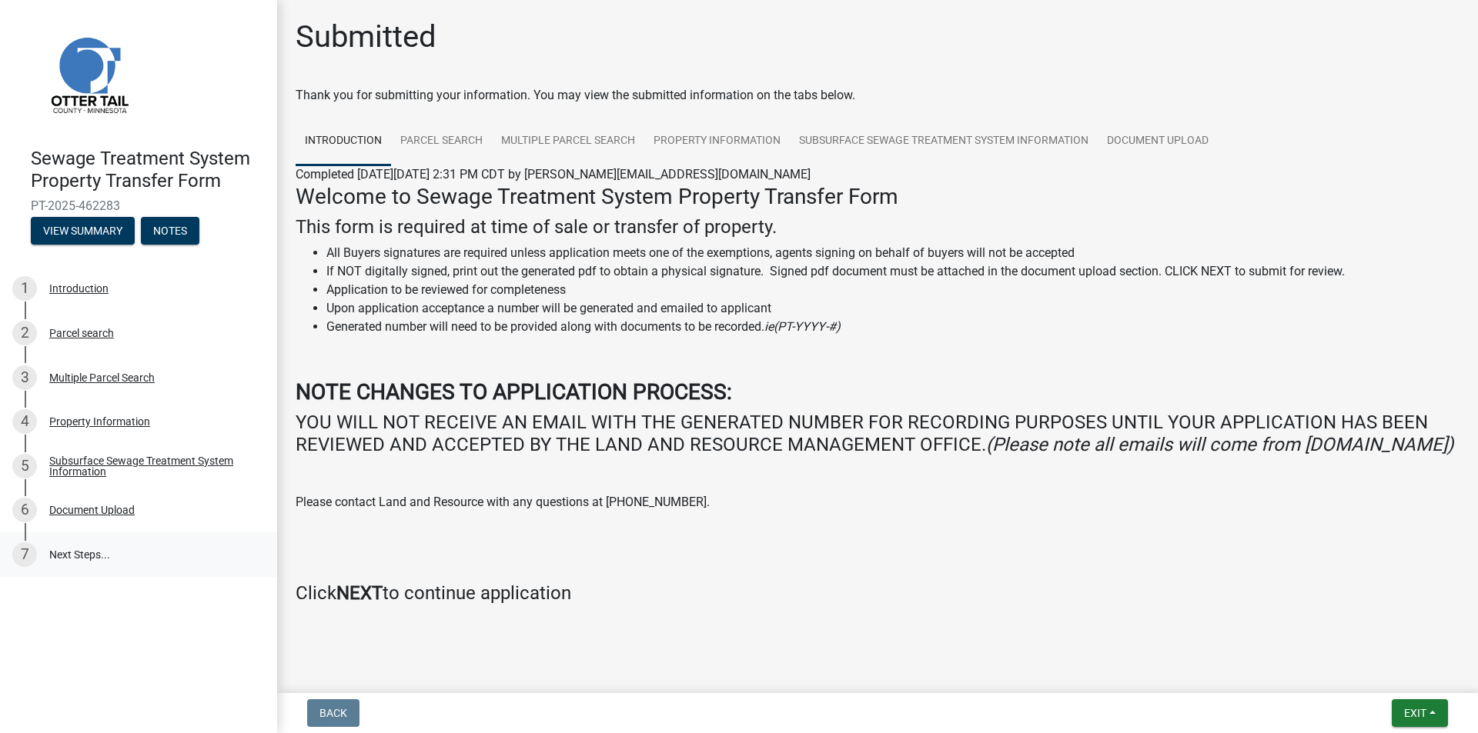
click at [75, 553] on link "7 Next Steps..." at bounding box center [138, 555] width 277 height 45
click at [100, 514] on div "Document Upload" at bounding box center [91, 510] width 85 height 11
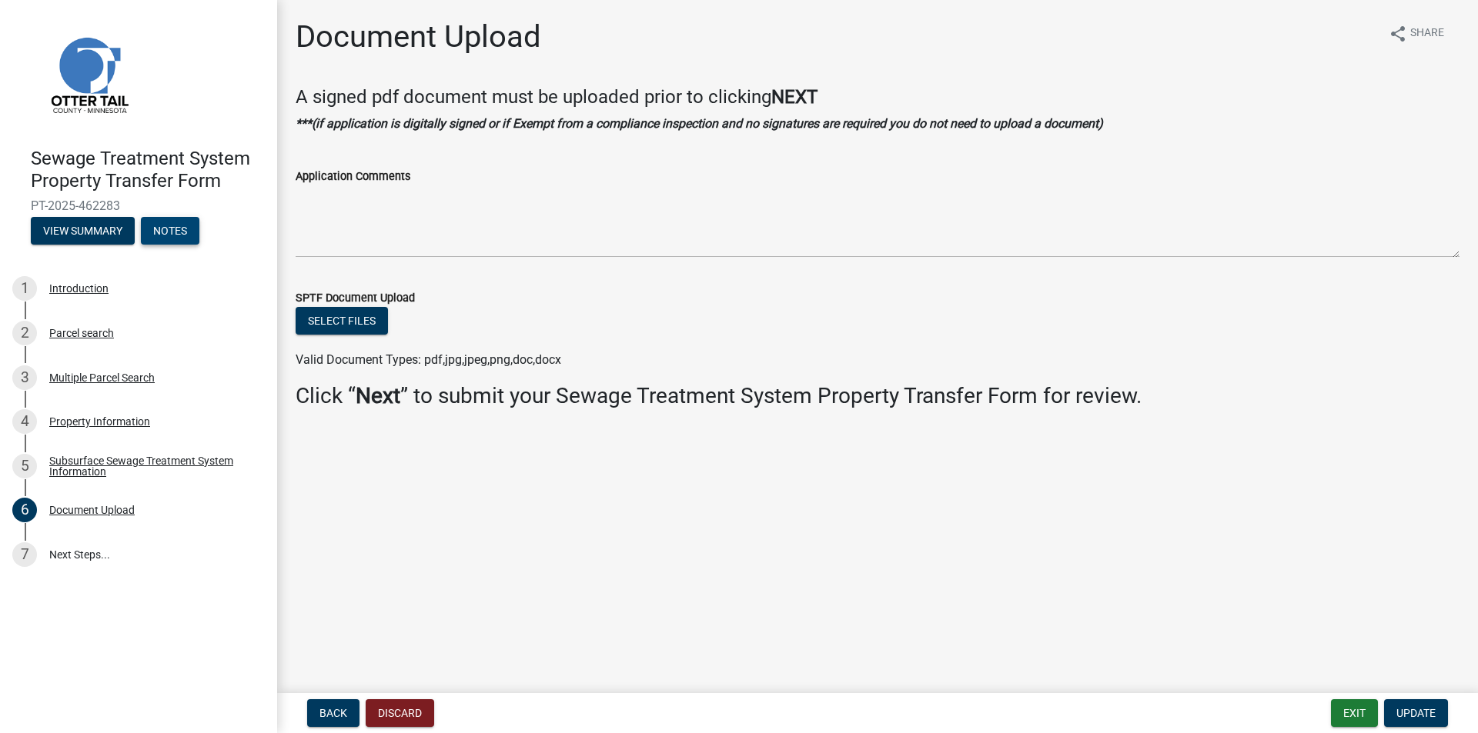
click at [190, 230] on button "Notes" at bounding box center [170, 231] width 58 height 28
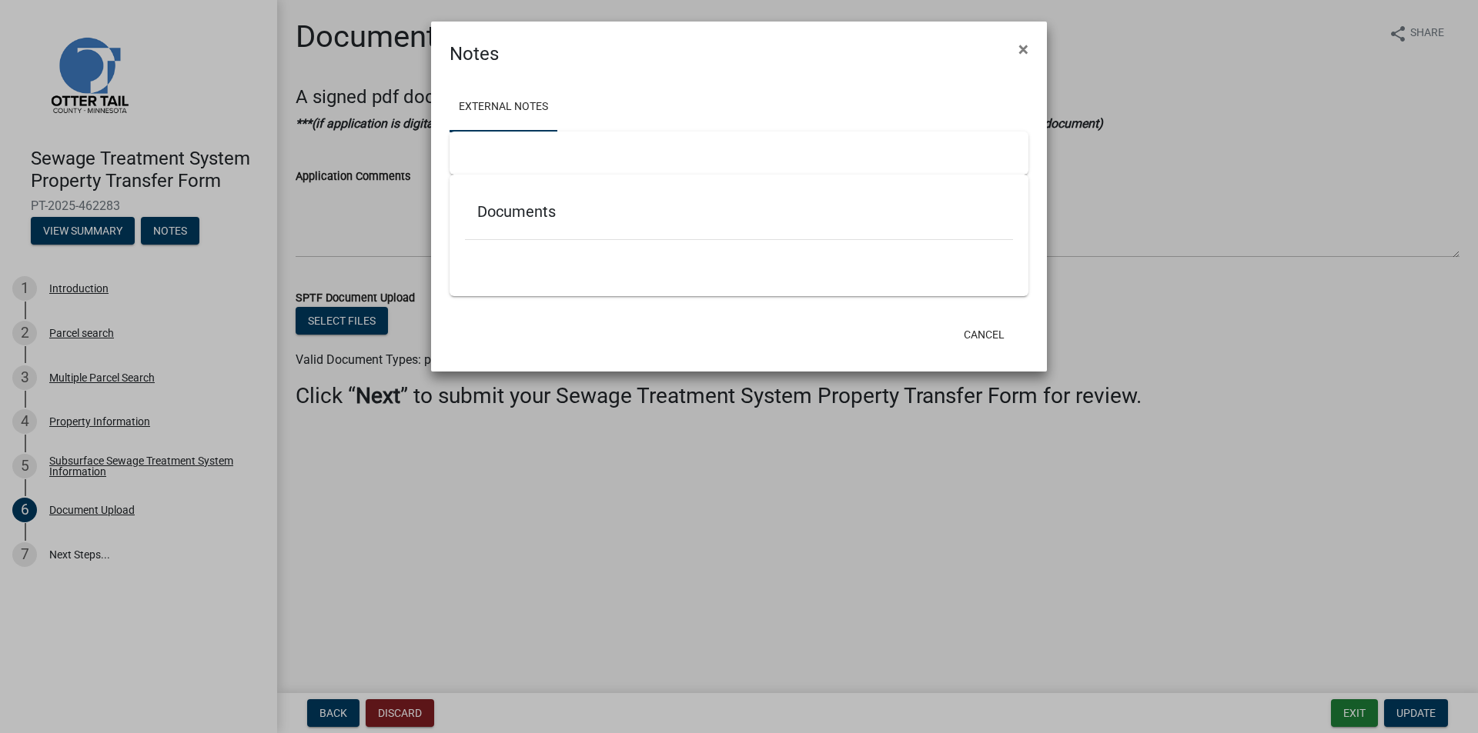
click at [755, 239] on div "Documents" at bounding box center [739, 215] width 548 height 50
click at [1019, 44] on span "×" at bounding box center [1023, 49] width 10 height 22
